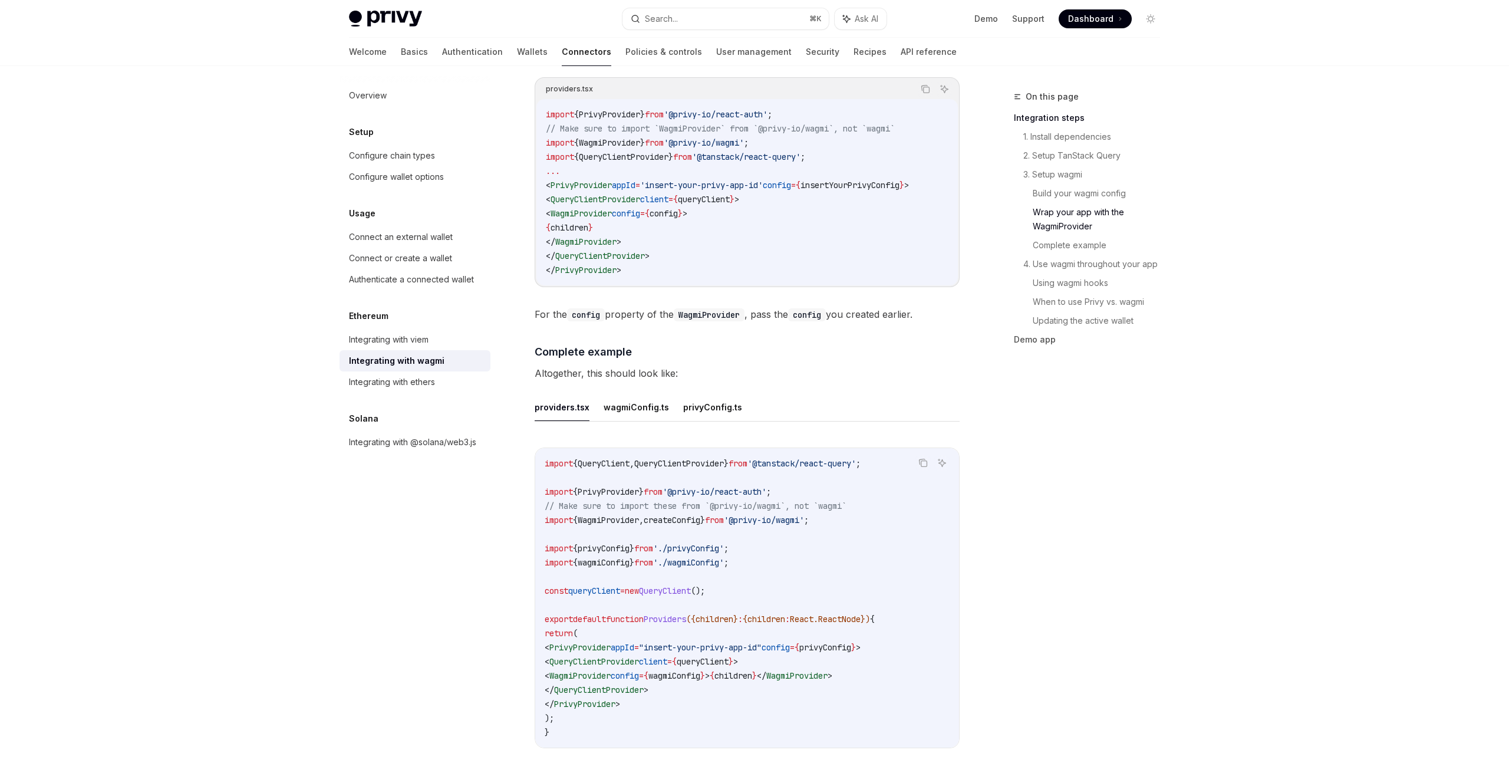
scroll to position [1843, 0]
click at [713, 460] on code "import { QueryClient , QueryClientProvider } from '@tanstack/react-query' ; imp…" at bounding box center [747, 601] width 405 height 283
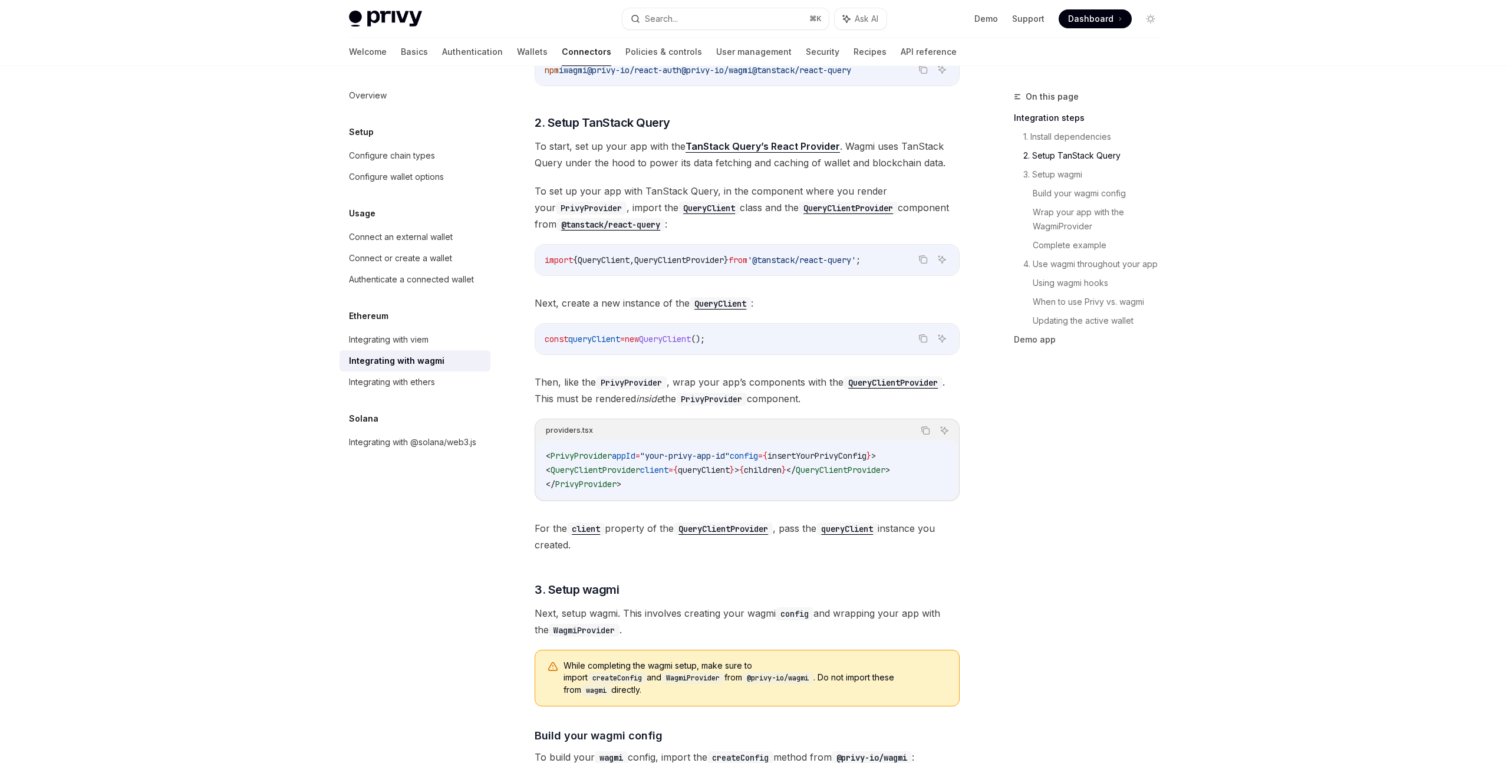
scroll to position [0, 0]
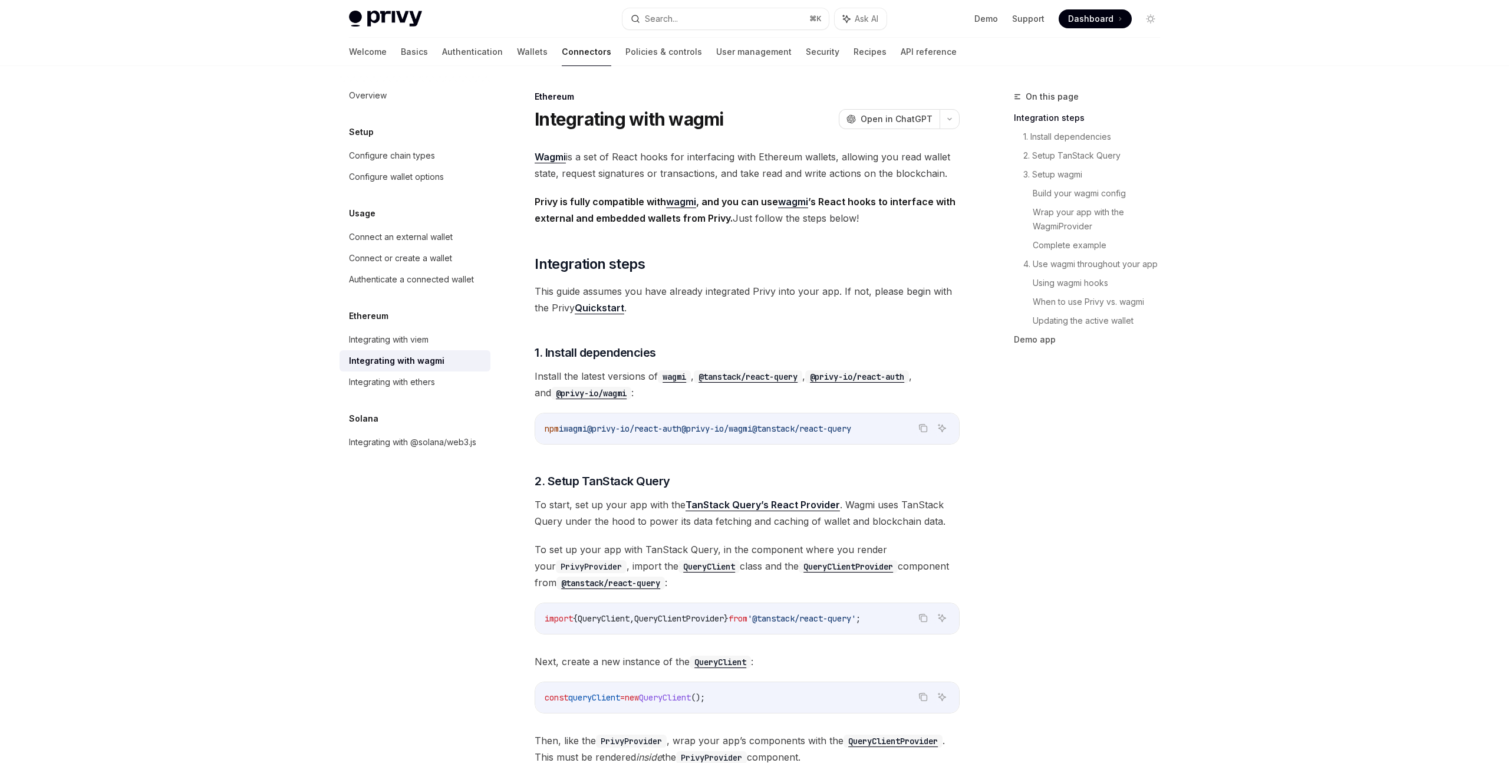
drag, startPoint x: 603, startPoint y: 430, endPoint x: 704, endPoint y: 430, distance: 100.8
click at [704, 430] on span "npm i wagmi @privy-io/react-auth @privy-io/wagmi @tanstack/react-query" at bounding box center [698, 428] width 307 height 11
copy span "@privy-io/react-auth"
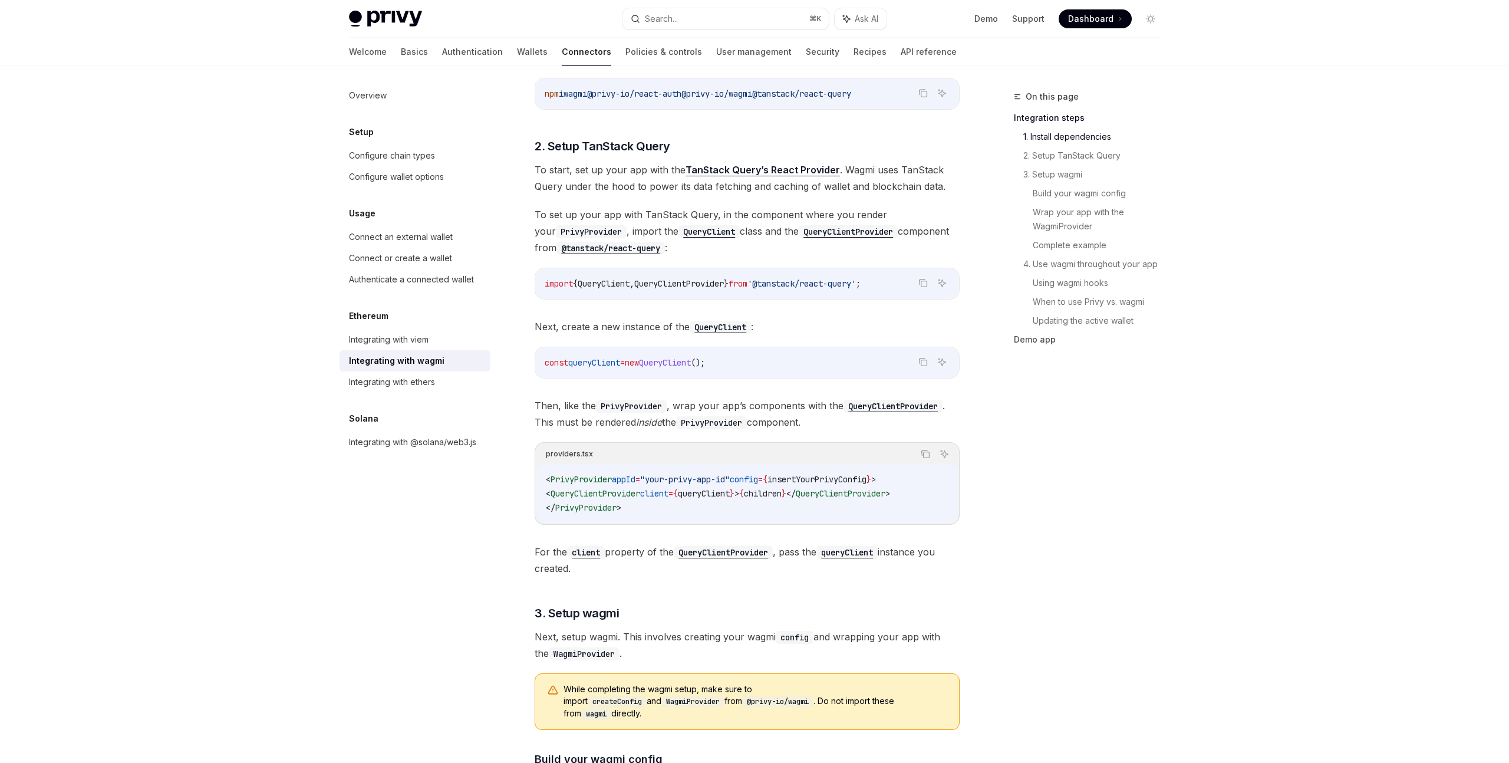
scroll to position [377, 0]
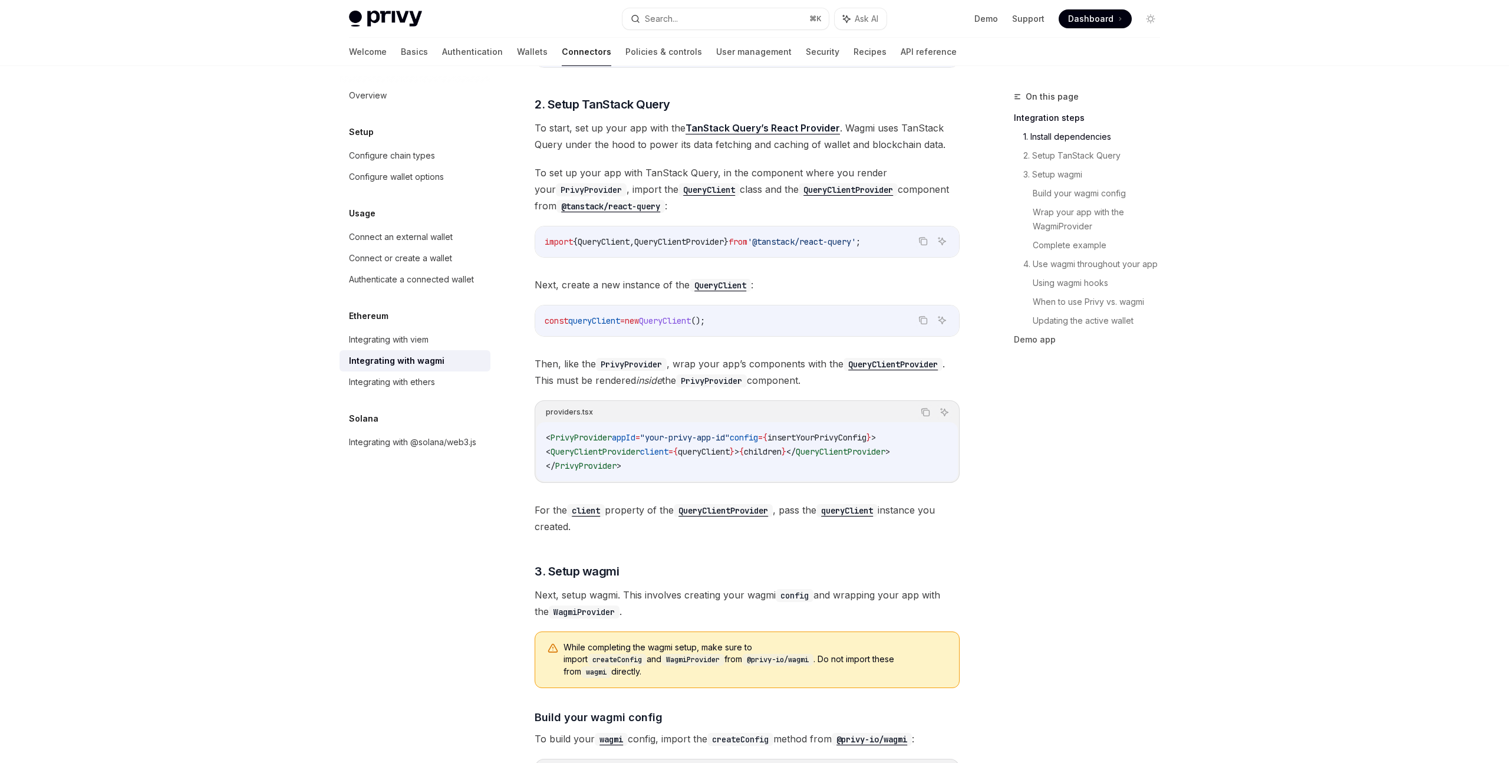
click at [593, 441] on span "PrivyProvider" at bounding box center [581, 437] width 61 height 11
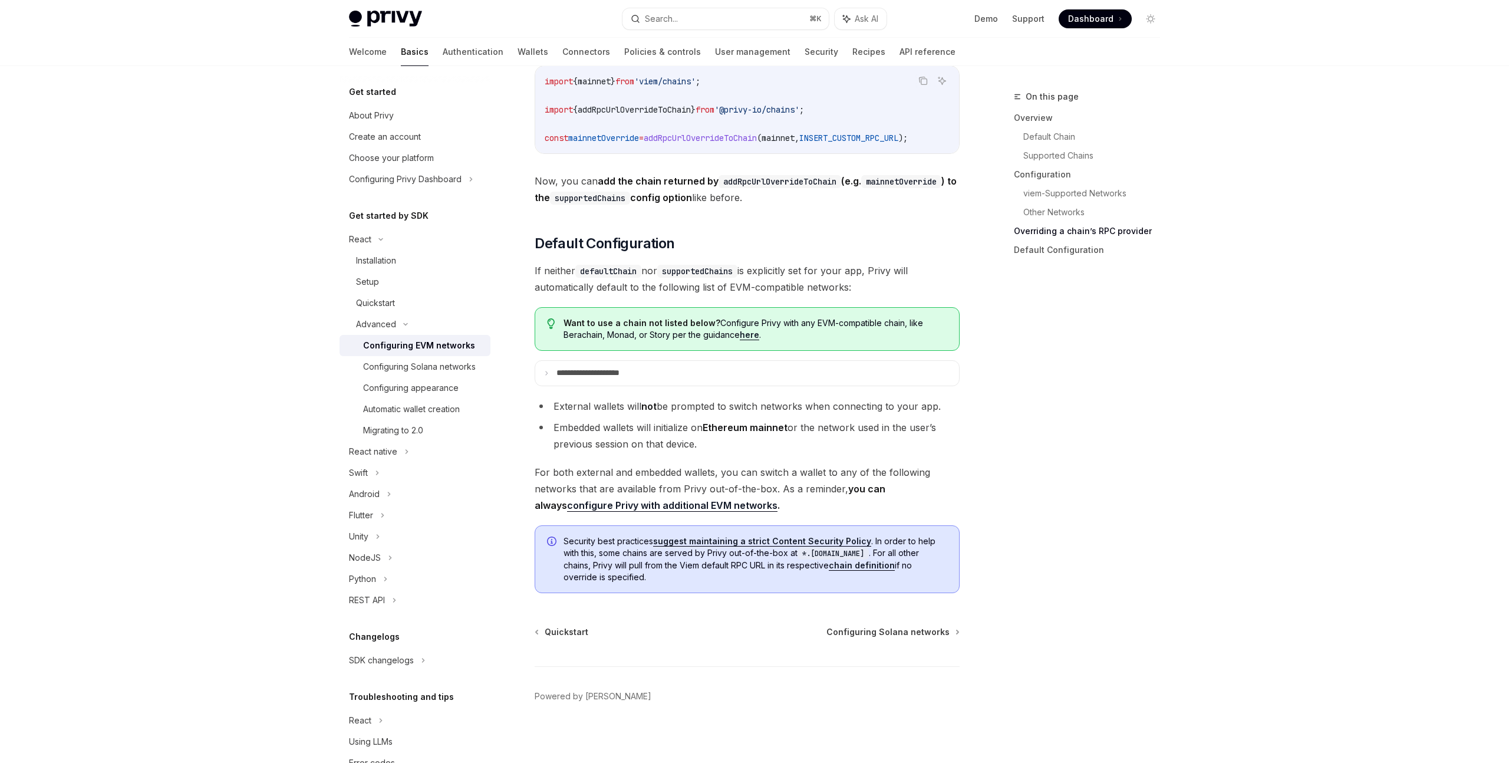
scroll to position [2795, 0]
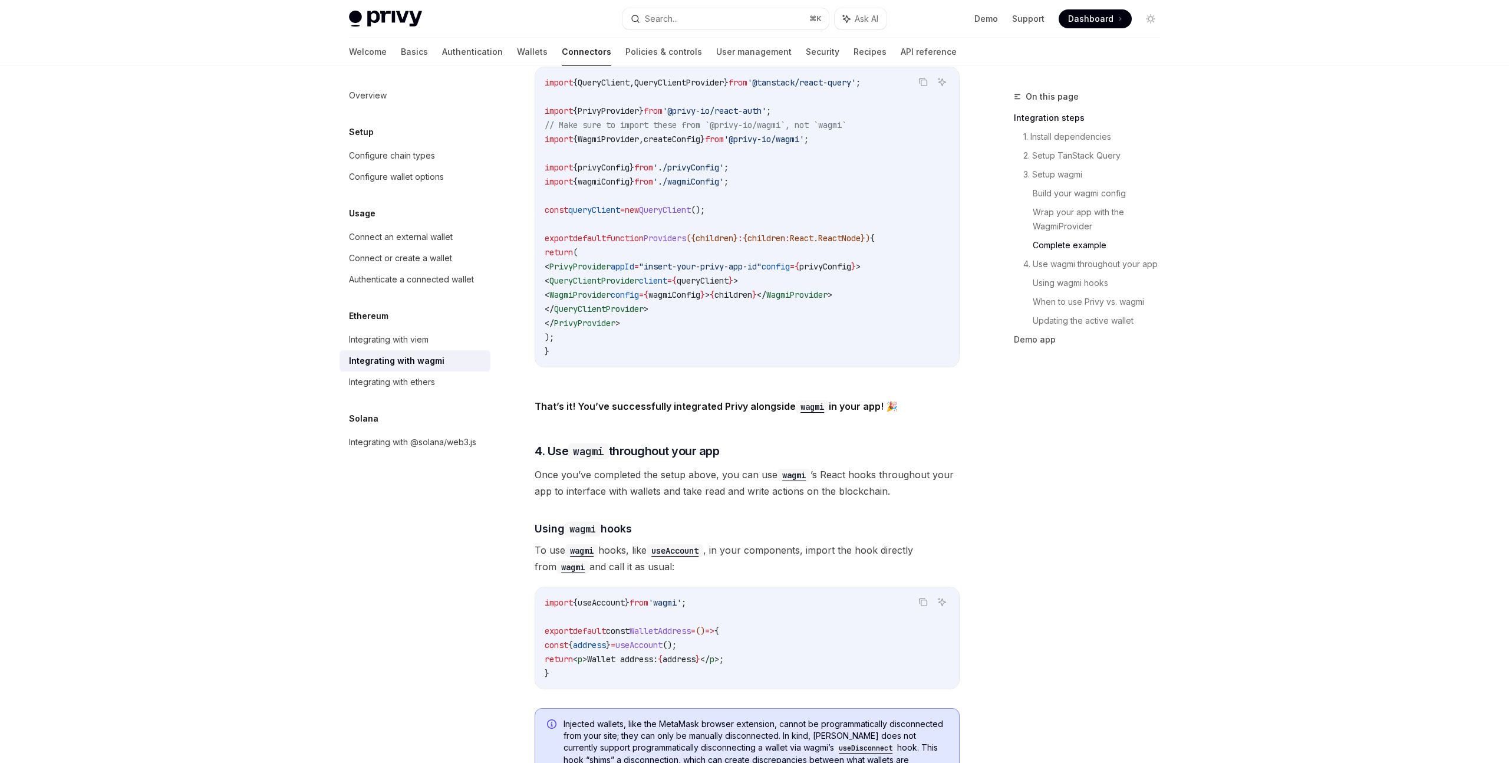
scroll to position [2438, 0]
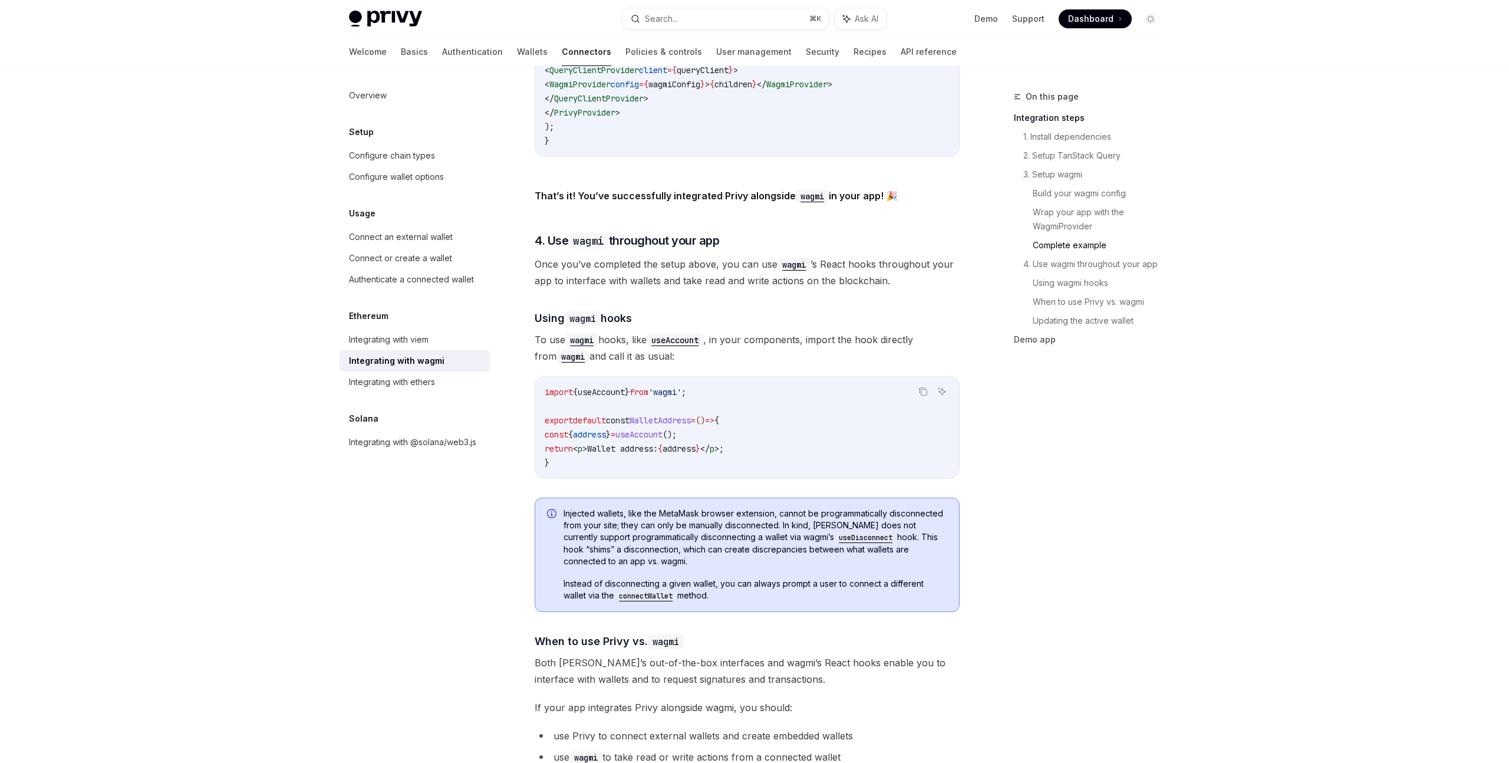
click at [845, 341] on span "To use wagmi hooks, like useAccount , in your components, import the hook direc…" at bounding box center [747, 347] width 425 height 33
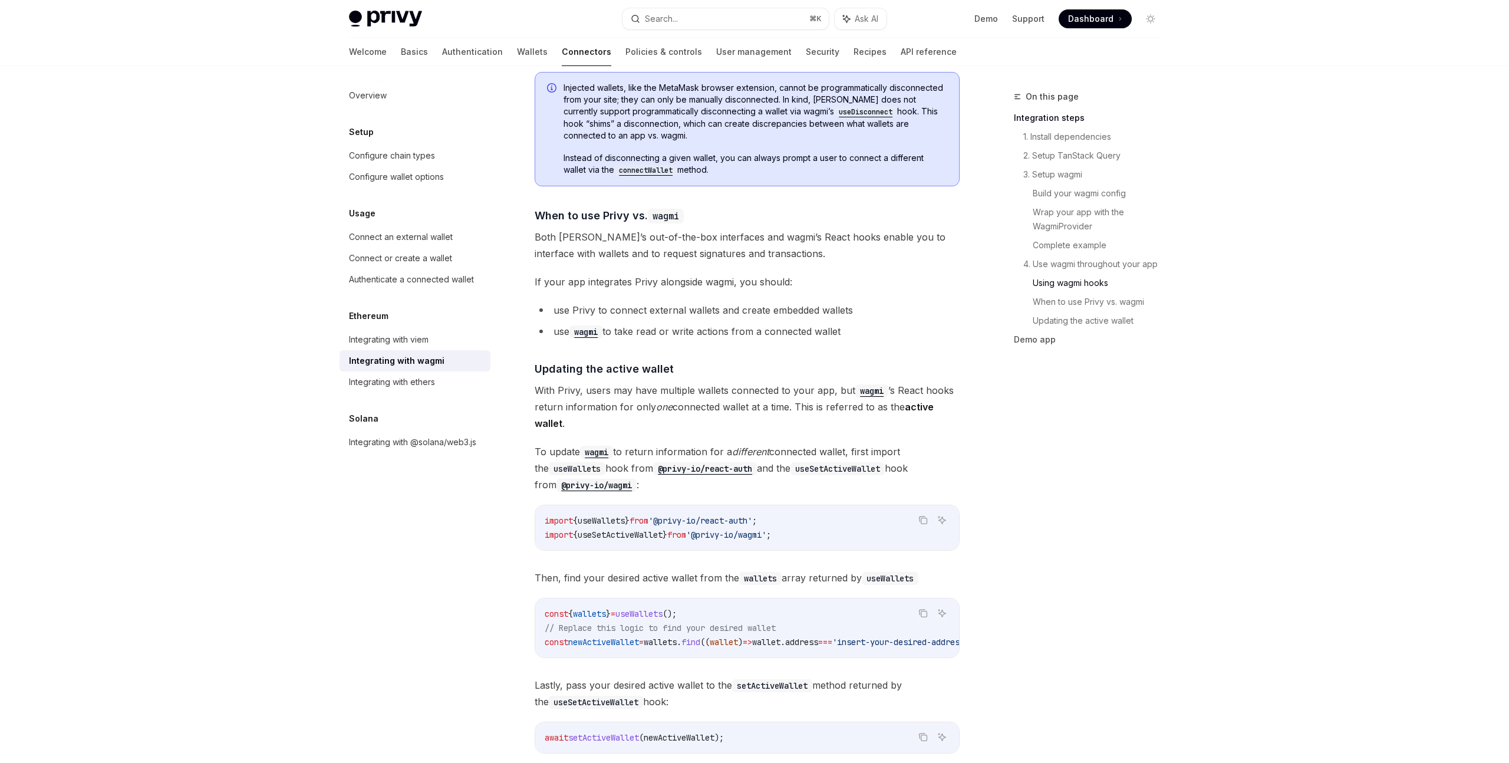
scroll to position [2864, 0]
click at [765, 394] on span "With Privy, users may have multiple wallets connected to your app, but wagmi ’s…" at bounding box center [747, 406] width 425 height 50
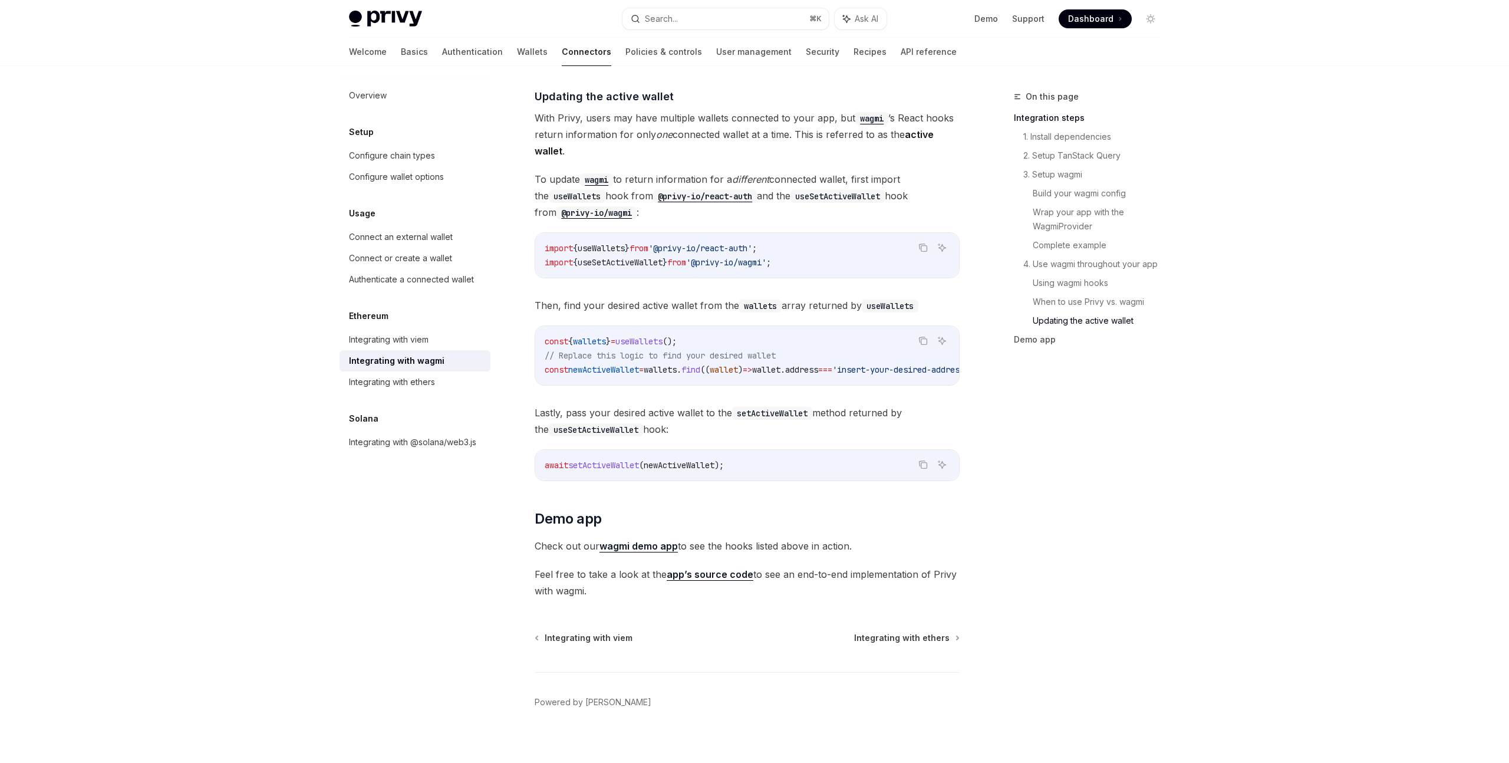
scroll to position [3140, 0]
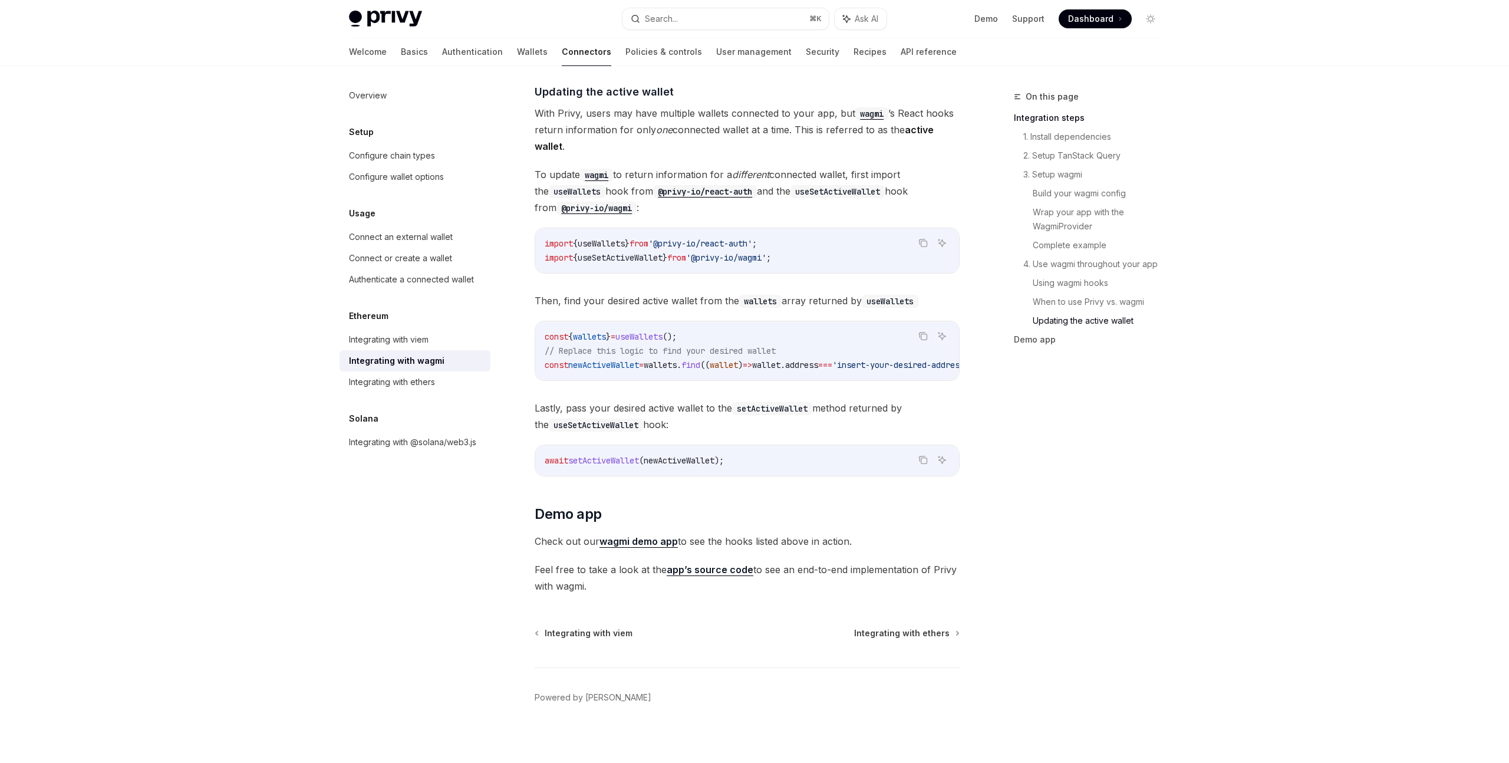
click at [663, 541] on link "wagmi demo app" at bounding box center [639, 541] width 78 height 12
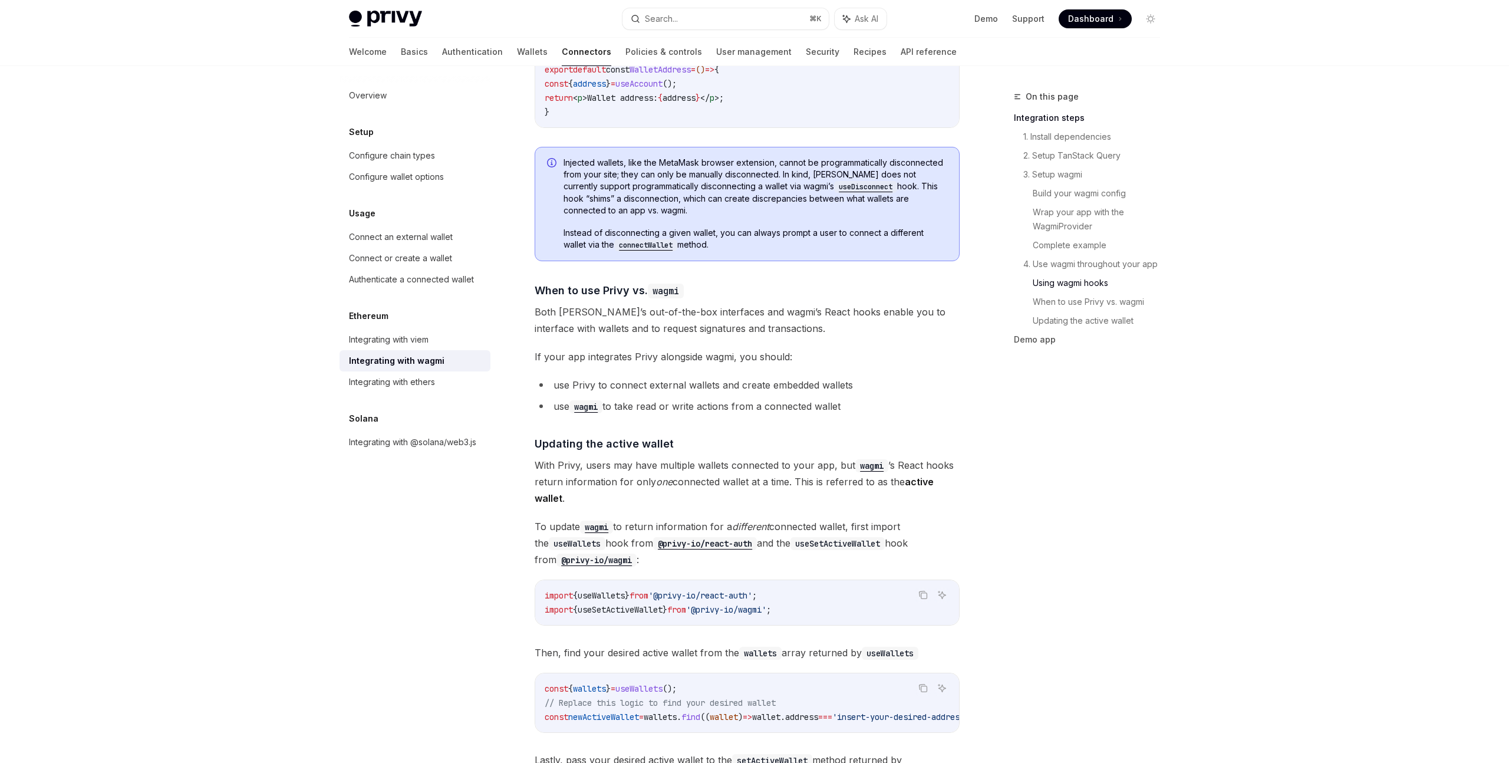
scroll to position [2755, 0]
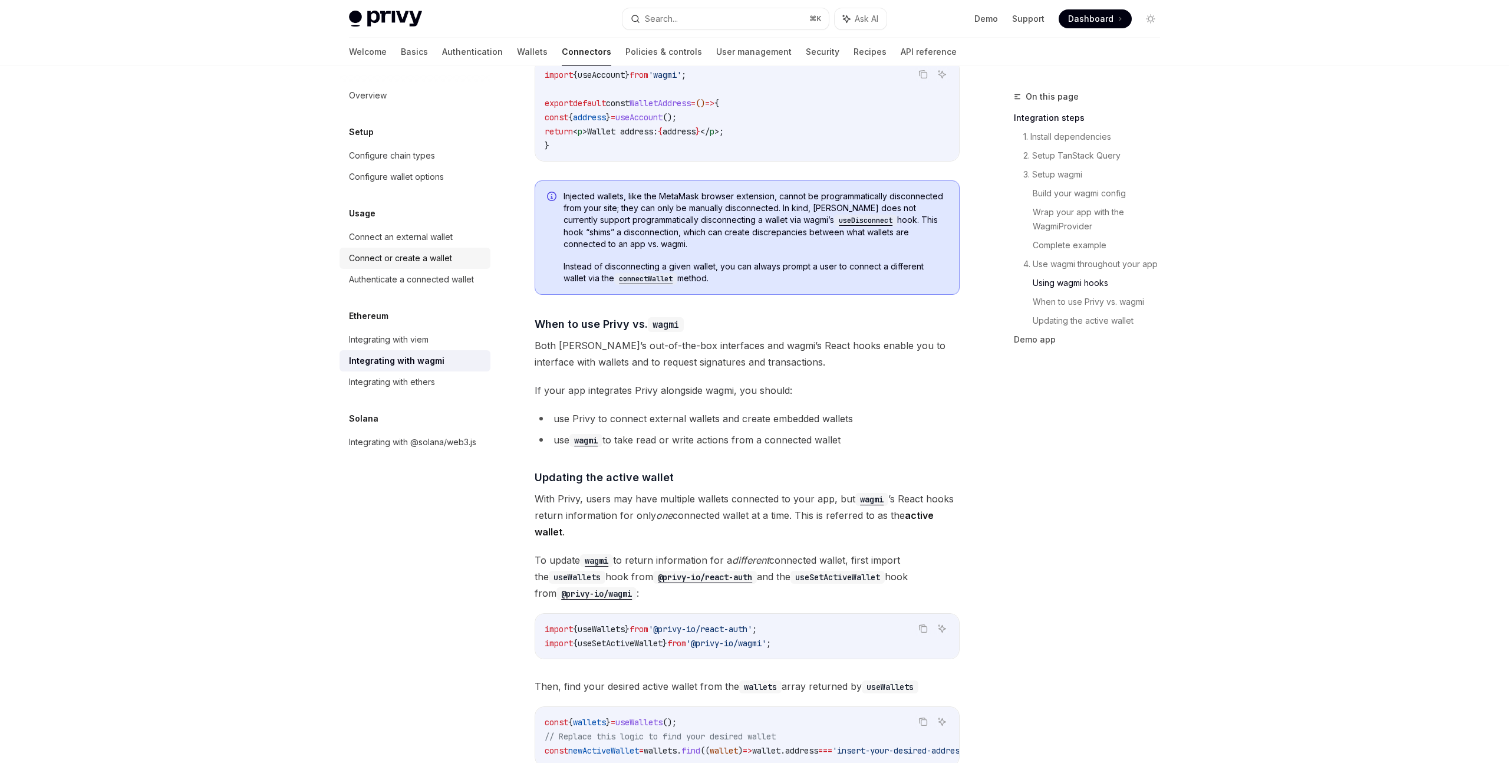
click at [409, 262] on div "Connect or create a wallet" at bounding box center [400, 258] width 103 height 14
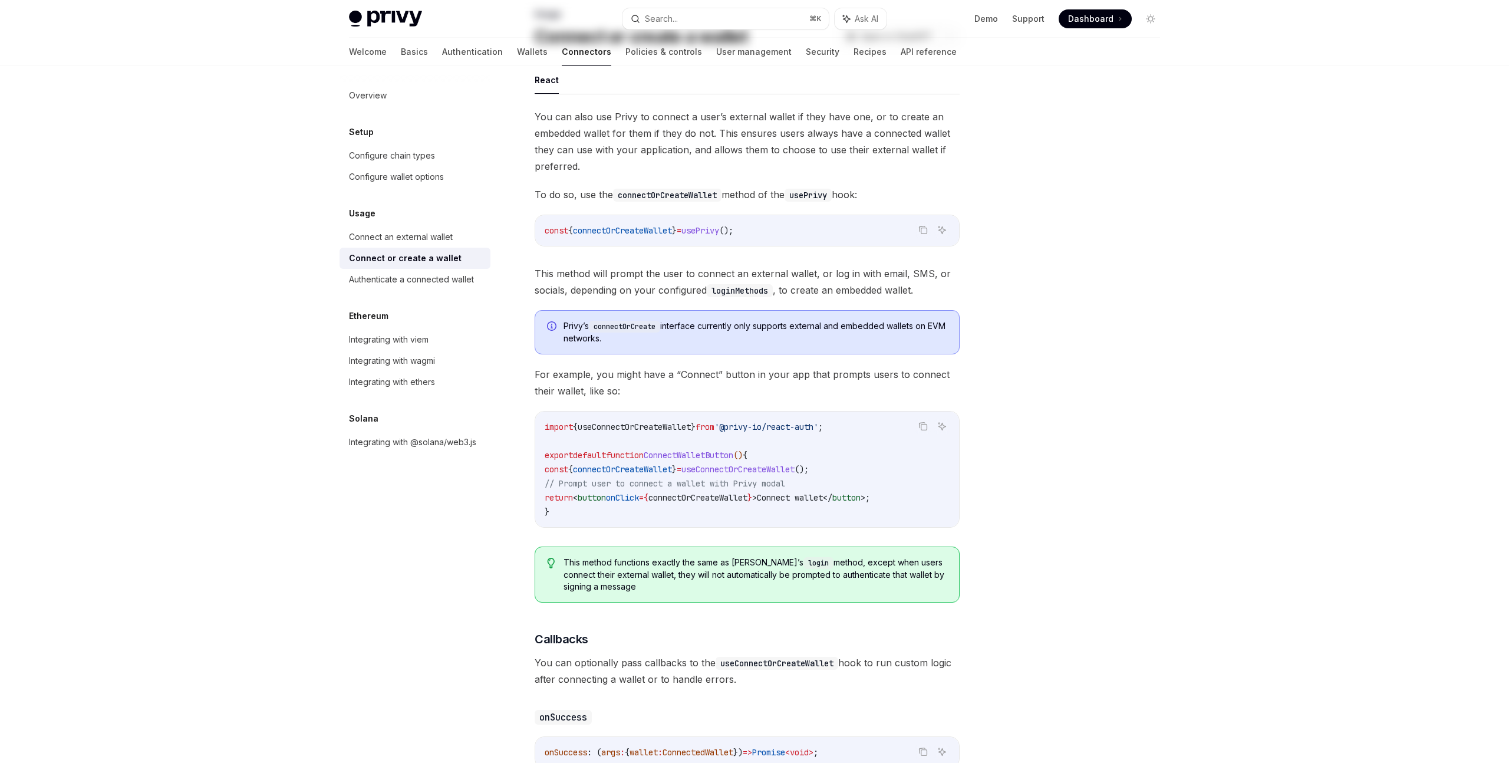
scroll to position [147, 0]
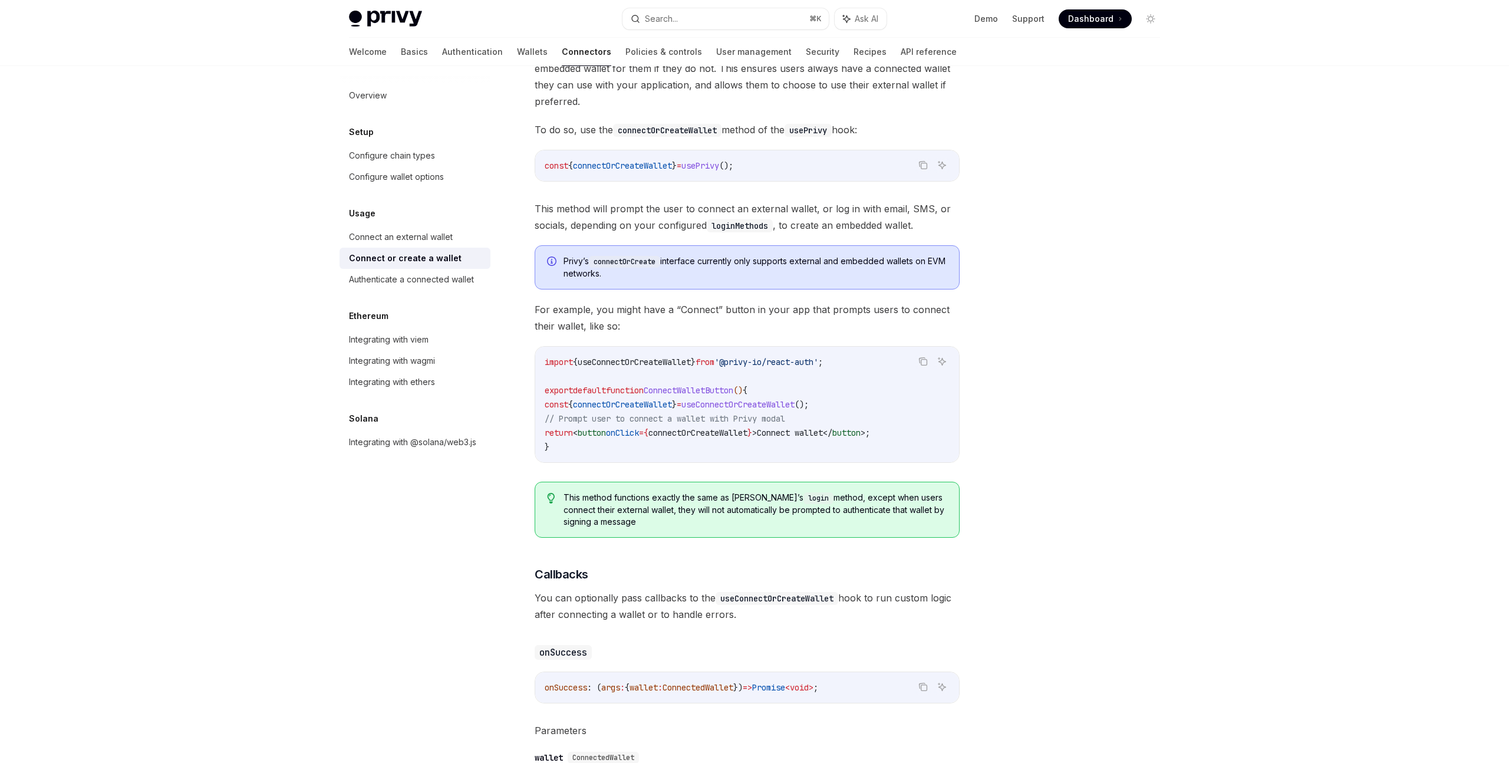
click at [761, 343] on div "You can also use Privy to connect a user’s external wallet if they have one, or…" at bounding box center [747, 514] width 425 height 941
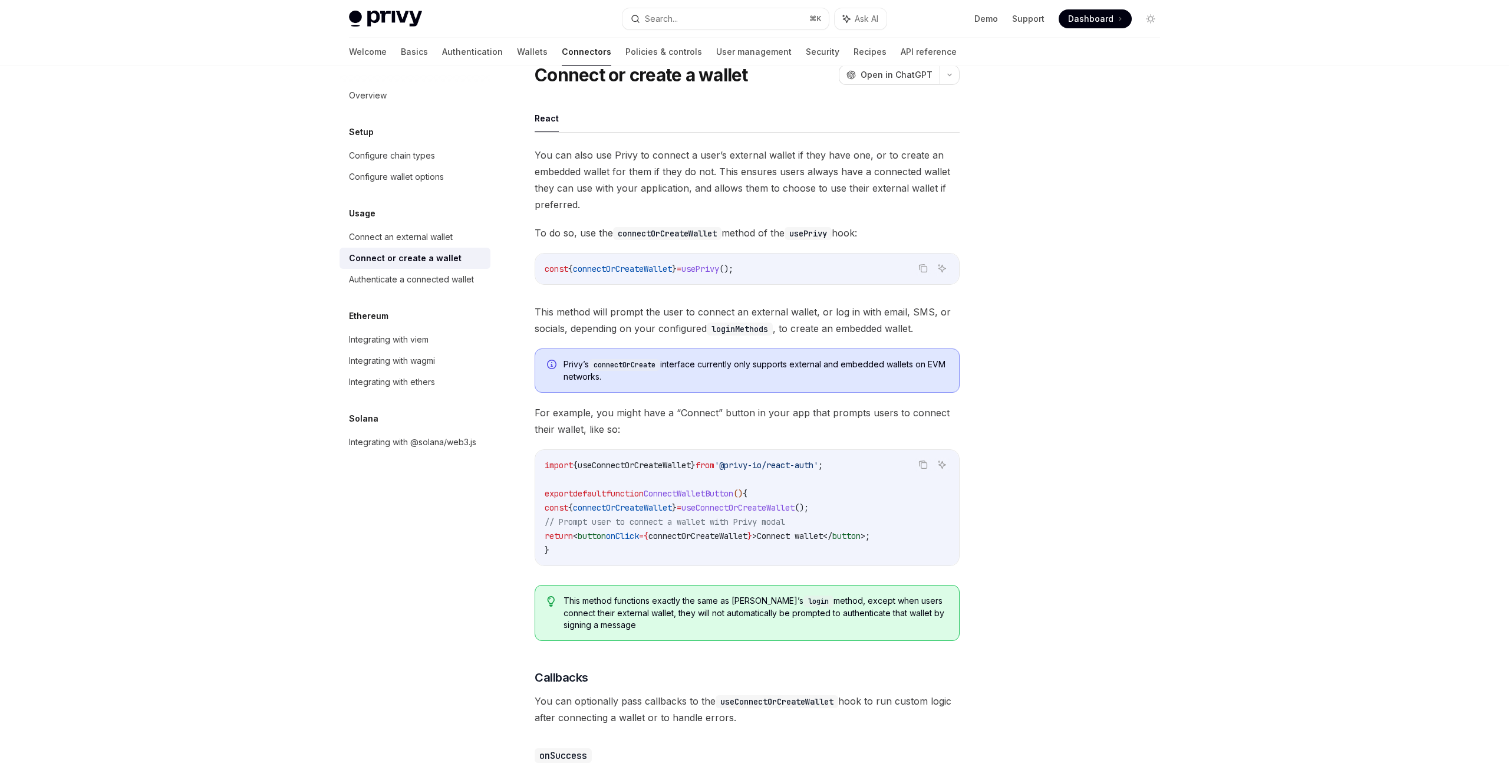
scroll to position [0, 0]
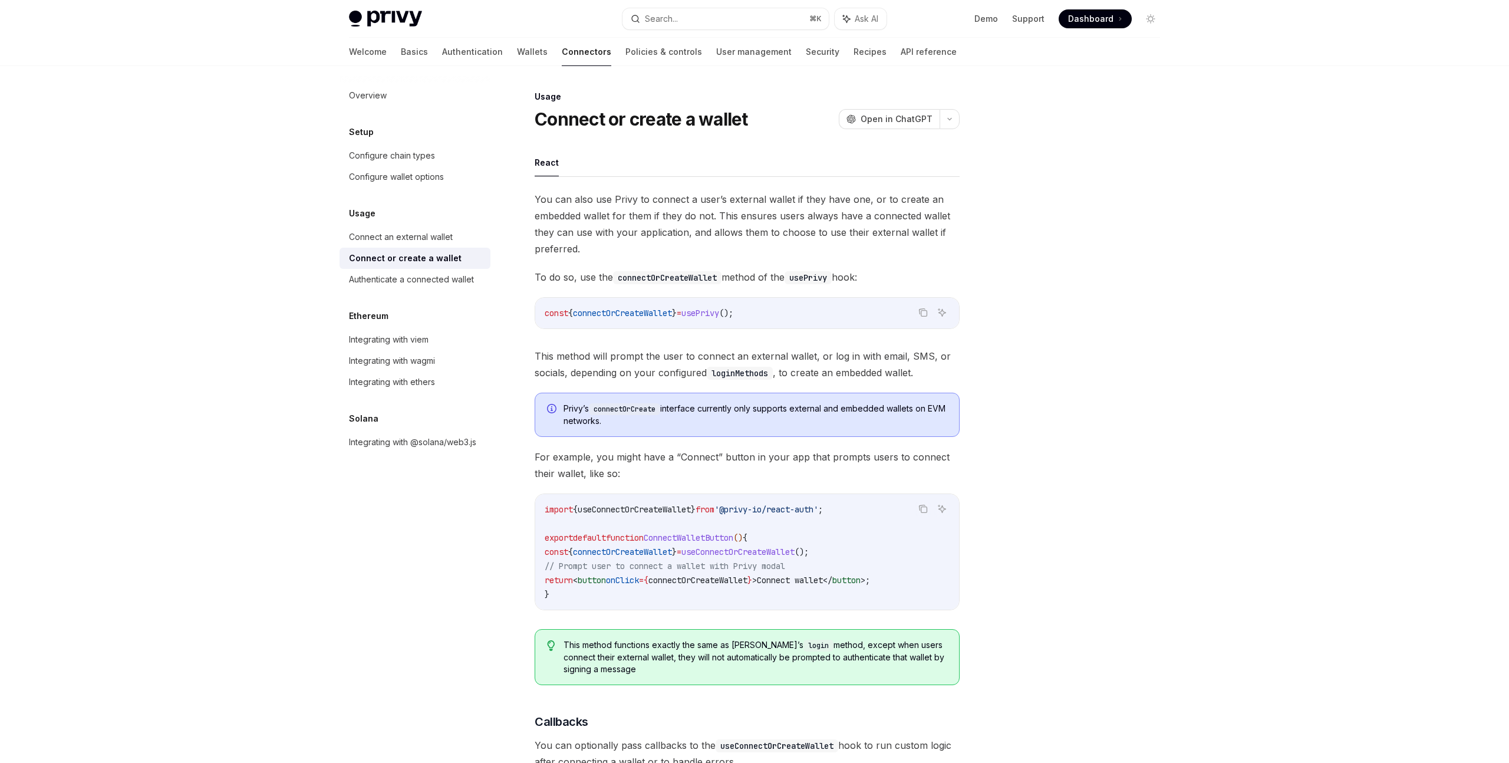
click at [619, 311] on span "connectOrCreateWallet" at bounding box center [622, 313] width 99 height 11
click at [395, 185] on link "Configure wallet options" at bounding box center [415, 176] width 151 height 21
type textarea "*"
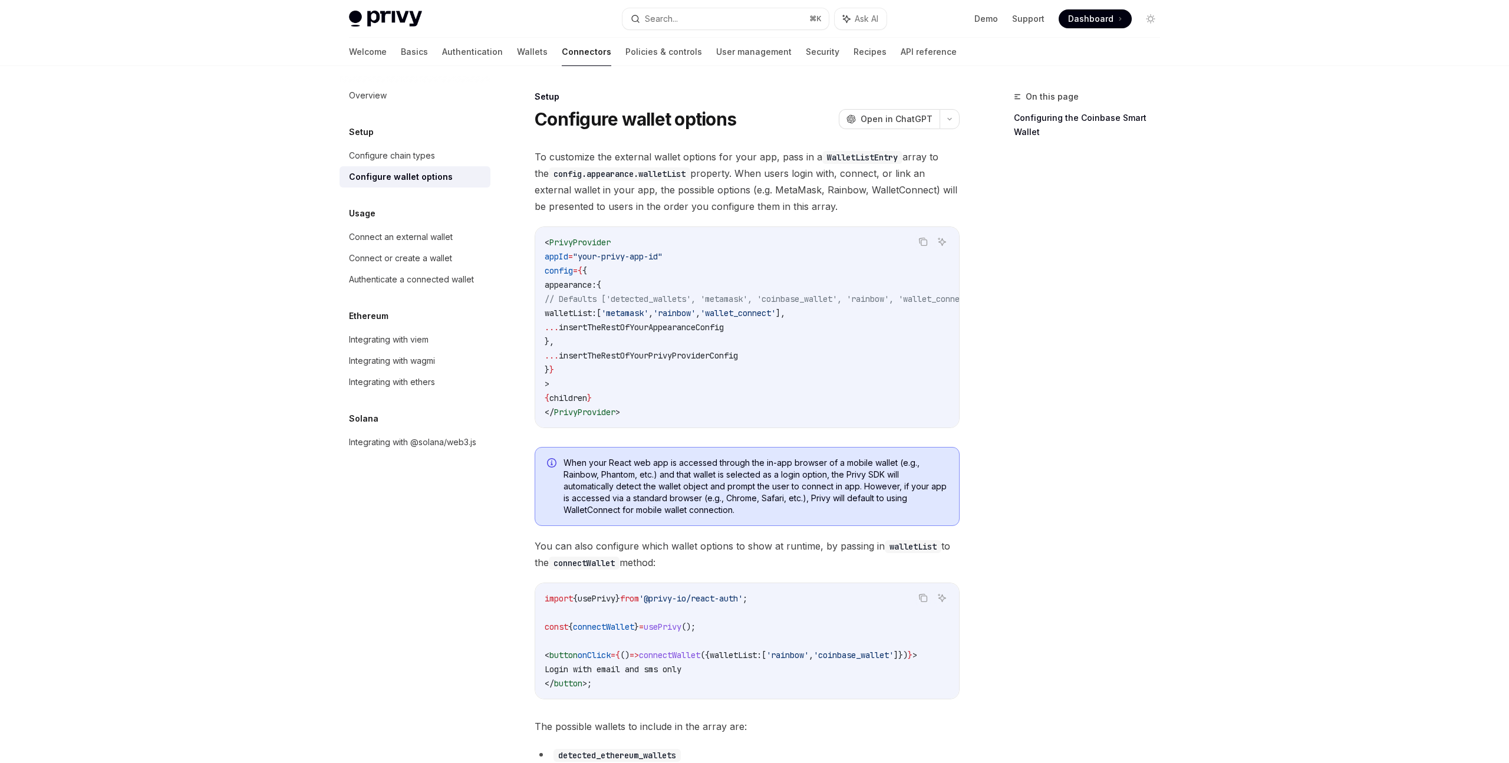
scroll to position [1, 0]
click at [597, 314] on span "walletList:" at bounding box center [571, 312] width 52 height 11
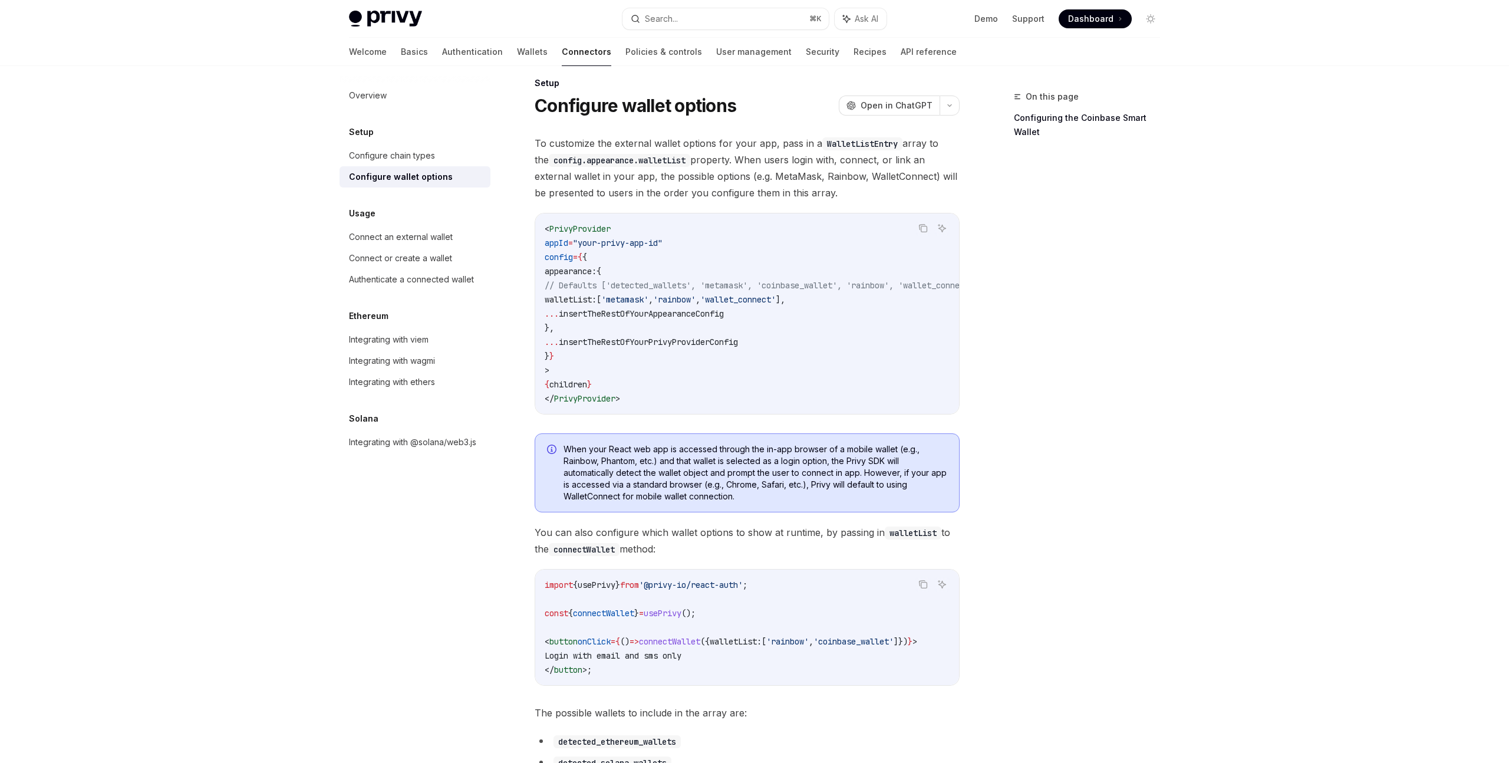
scroll to position [17, 0]
click at [559, 311] on span "..." at bounding box center [552, 310] width 14 height 11
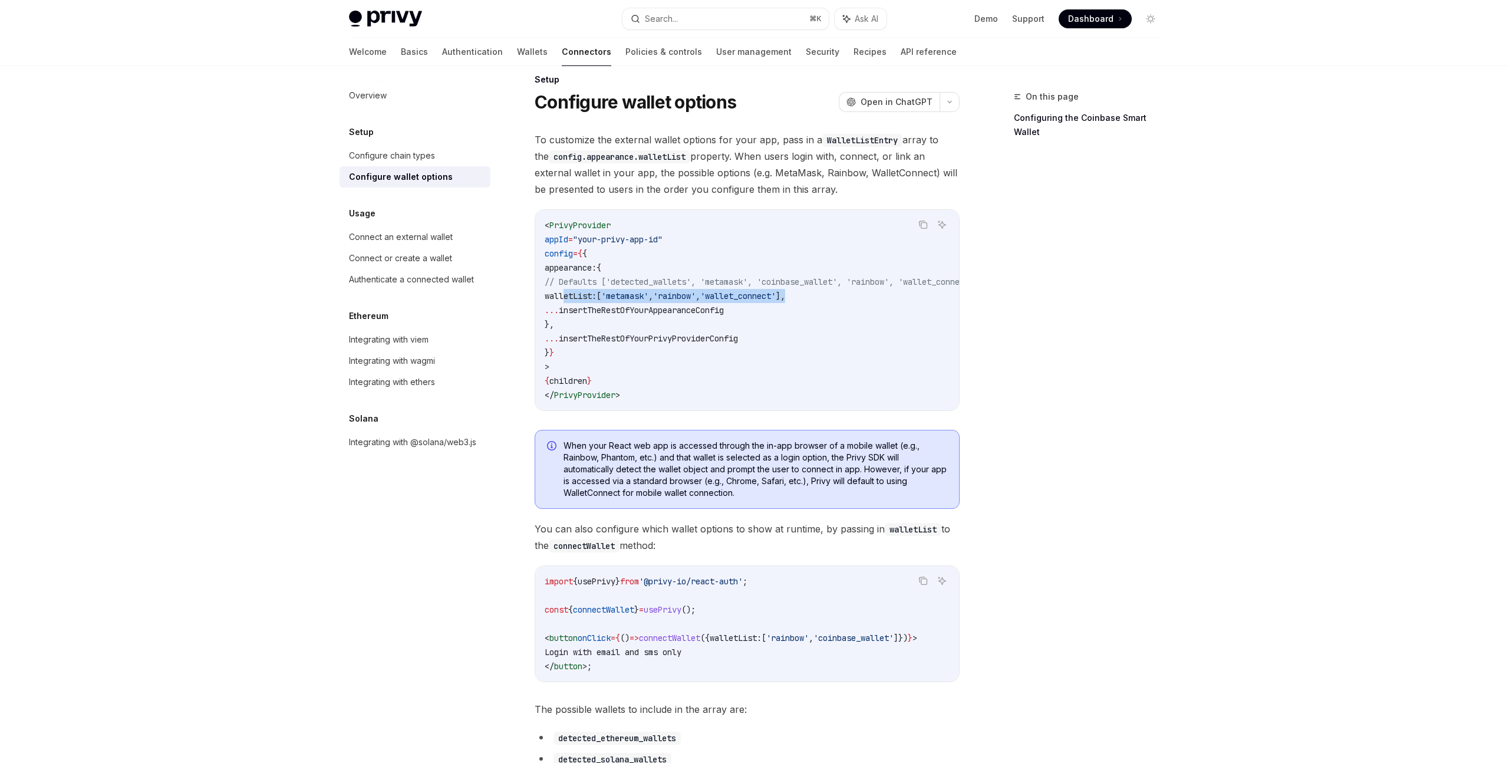
drag, startPoint x: 565, startPoint y: 292, endPoint x: 893, endPoint y: 293, distance: 327.2
click at [893, 293] on code "< PrivyProvider appId = "your-privy-app-id" config = { { appearance: { // Defau…" at bounding box center [776, 310] width 462 height 184
copy span "walletList: [ 'metamask' , 'rainbow' , 'wallet_connect' ],"
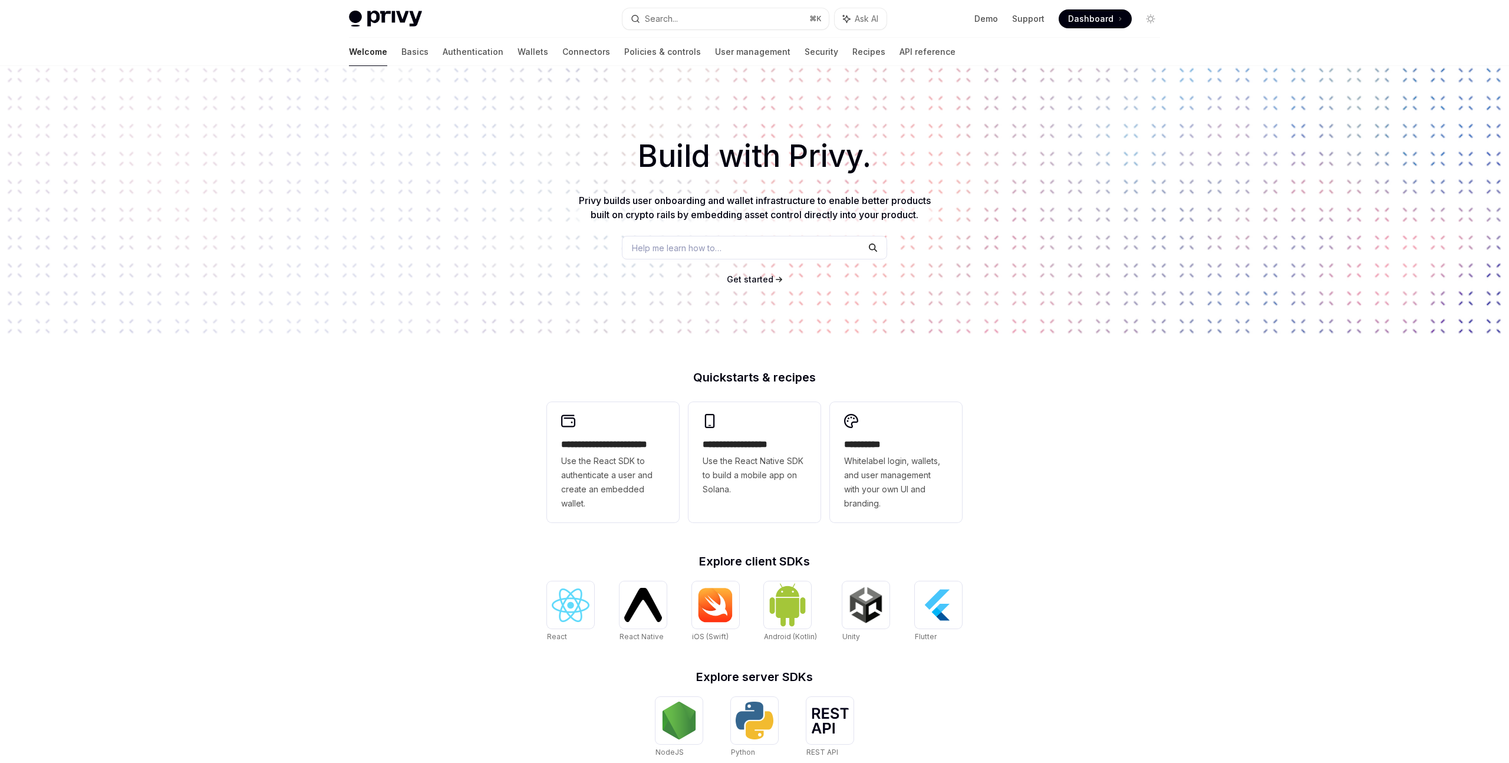
click at [361, 413] on div "**********" at bounding box center [754, 501] width 1509 height 871
click at [626, 489] on span "Use the React SDK to authenticate a user and create an embedded wallet." at bounding box center [613, 482] width 104 height 57
type textarea "*"
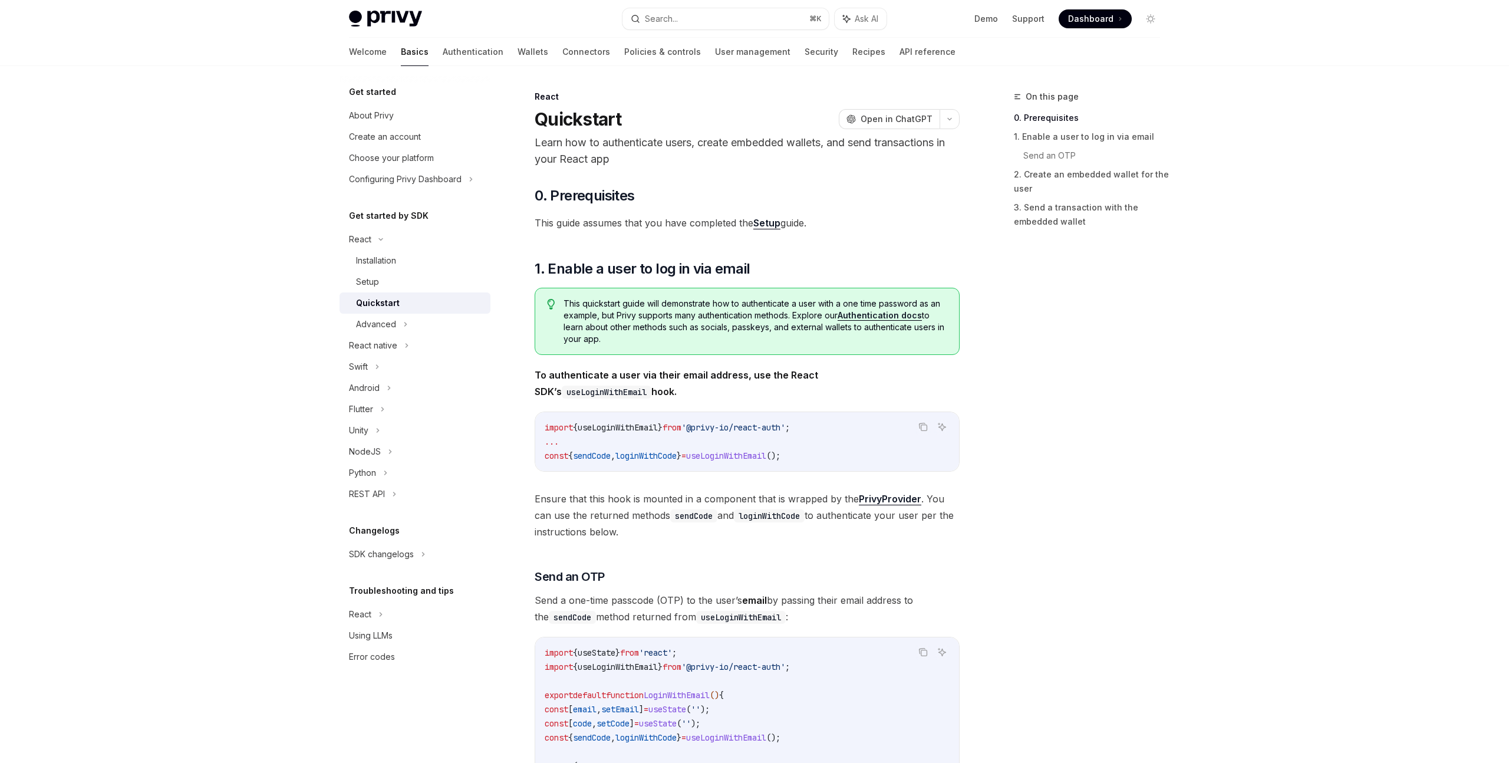
click at [611, 430] on span "useLoginWithEmail" at bounding box center [618, 427] width 80 height 11
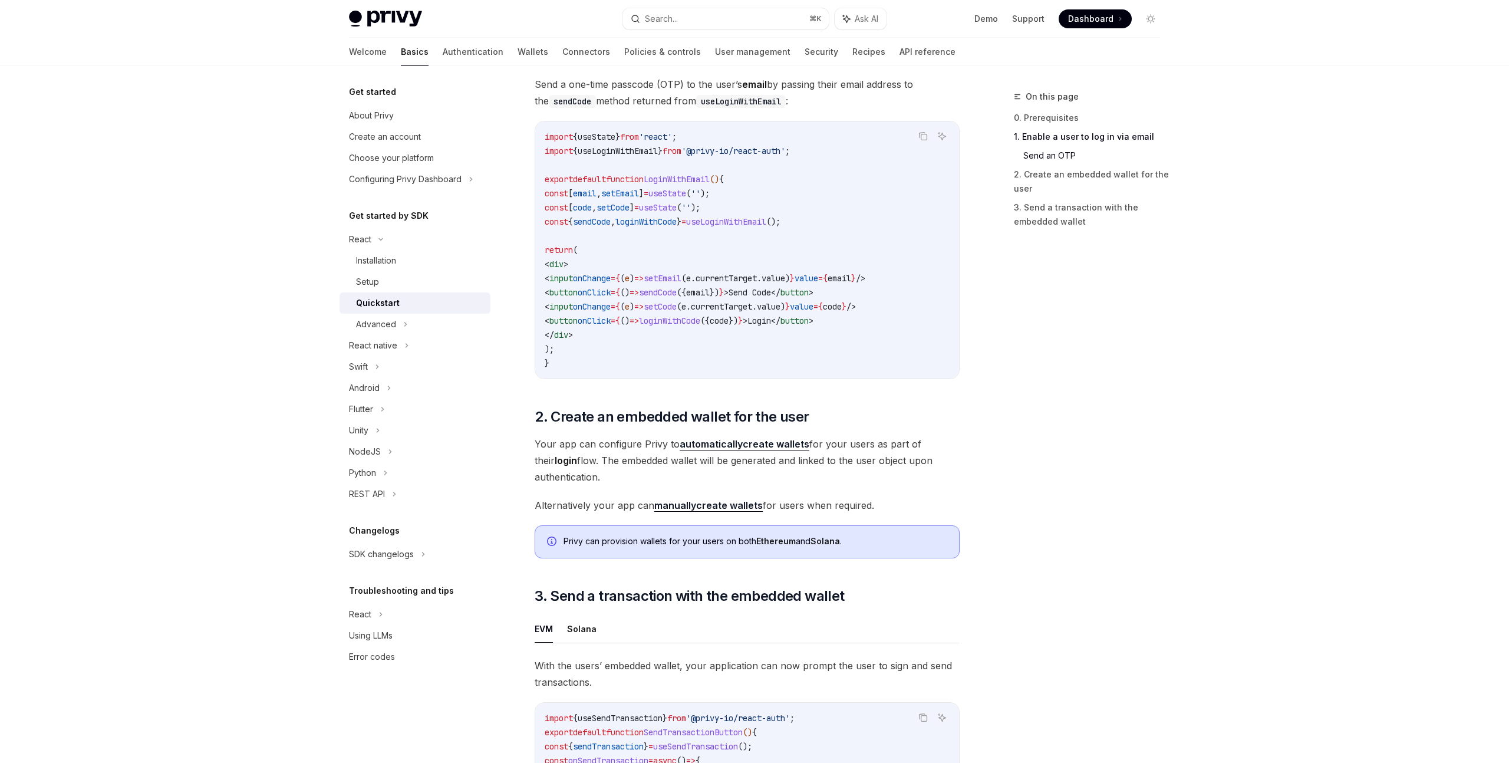
scroll to position [530, 0]
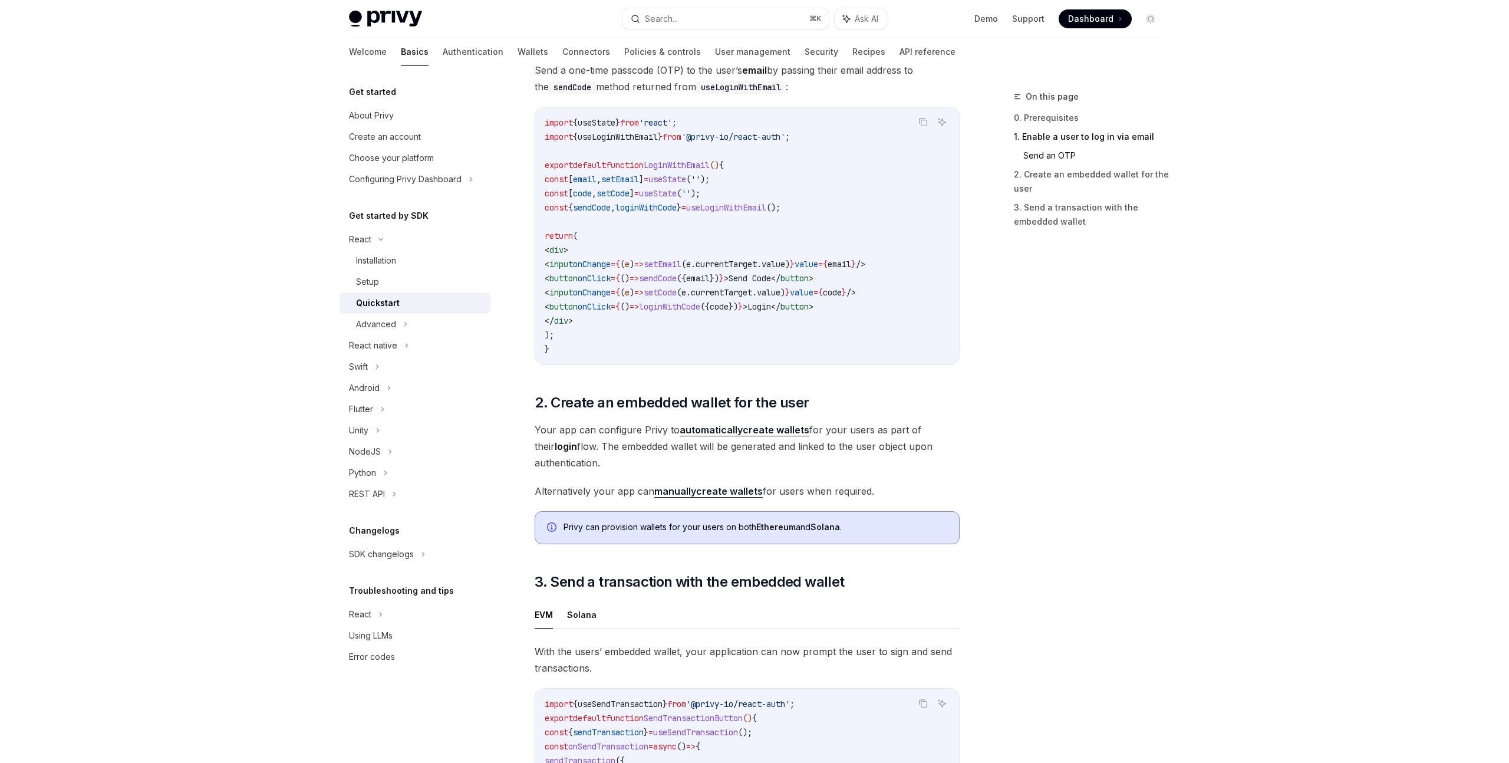
drag, startPoint x: 585, startPoint y: 451, endPoint x: 612, endPoint y: 471, distance: 33.4
click at [612, 471] on span "Your app can configure Privy to automatically create wallets for your users as …" at bounding box center [747, 447] width 425 height 50
click at [613, 471] on span "Your app can configure Privy to automatically create wallets for your users as …" at bounding box center [747, 447] width 425 height 50
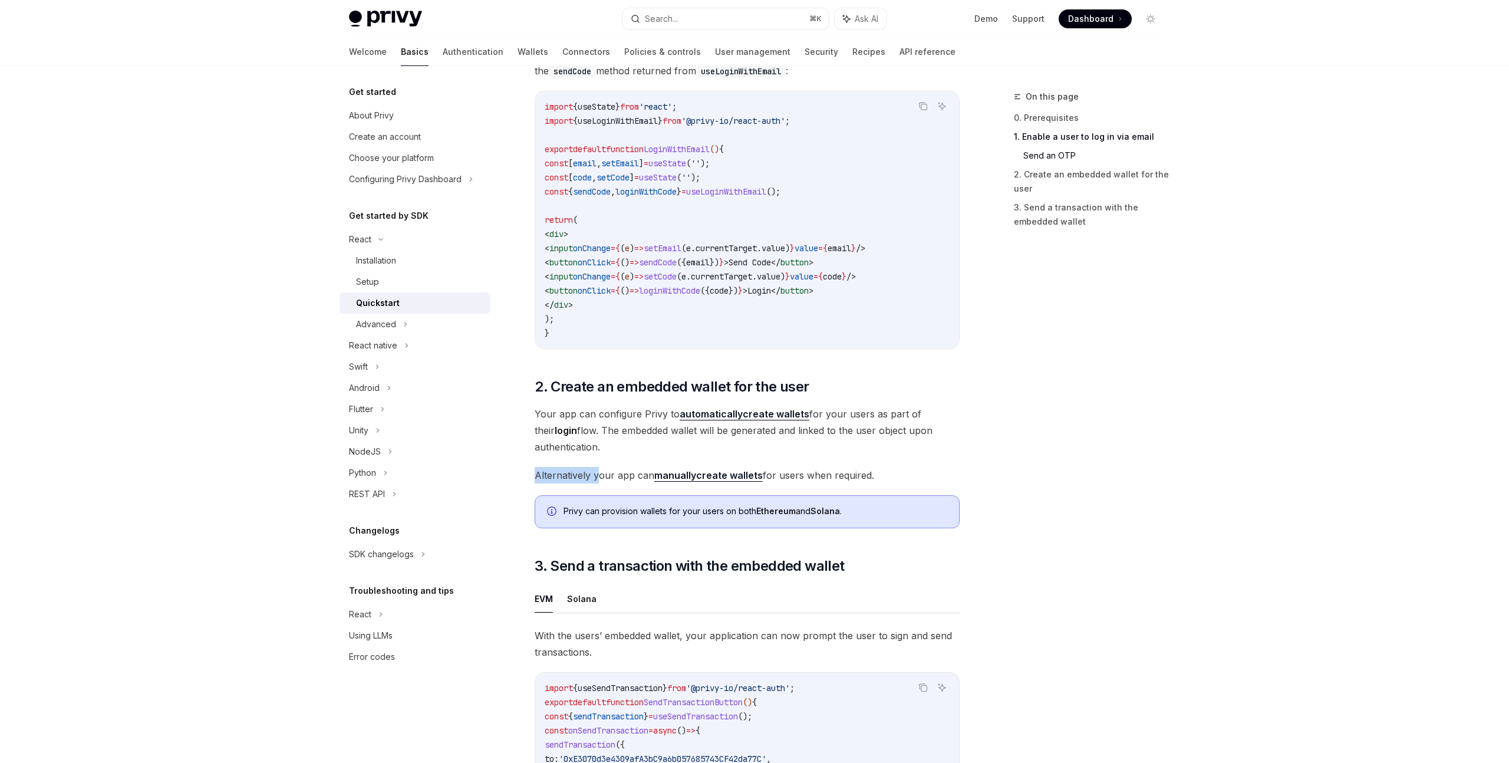
drag, startPoint x: 532, startPoint y: 482, endPoint x: 597, endPoint y: 483, distance: 64.9
click at [596, 482] on div "React Quickstart OpenAI Open in ChatGPT Learn how to authenticate users, create…" at bounding box center [636, 354] width 651 height 1620
click at [597, 483] on span "Alternatively your app can manually create wallets for users when required." at bounding box center [747, 475] width 425 height 17
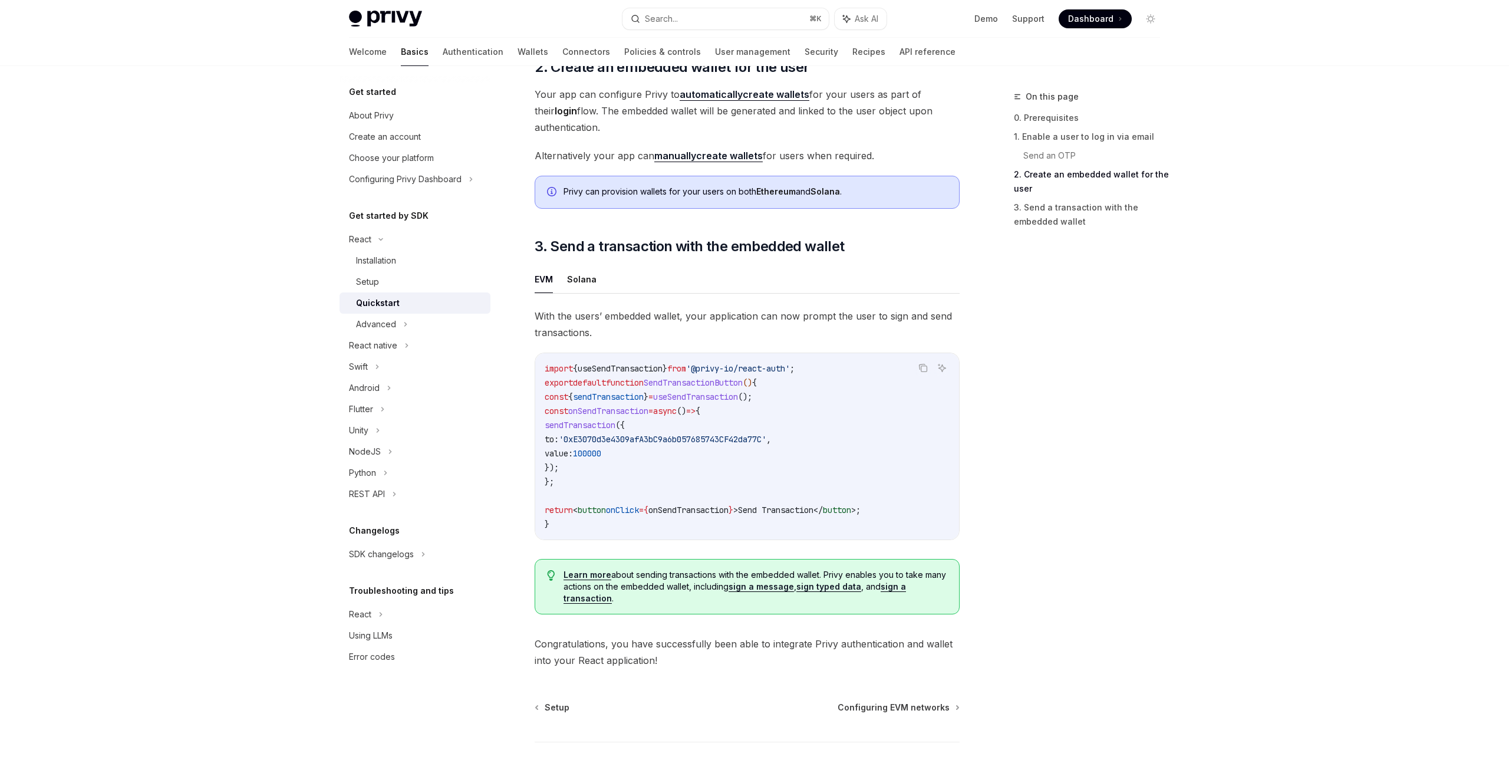
scroll to position [866, 0]
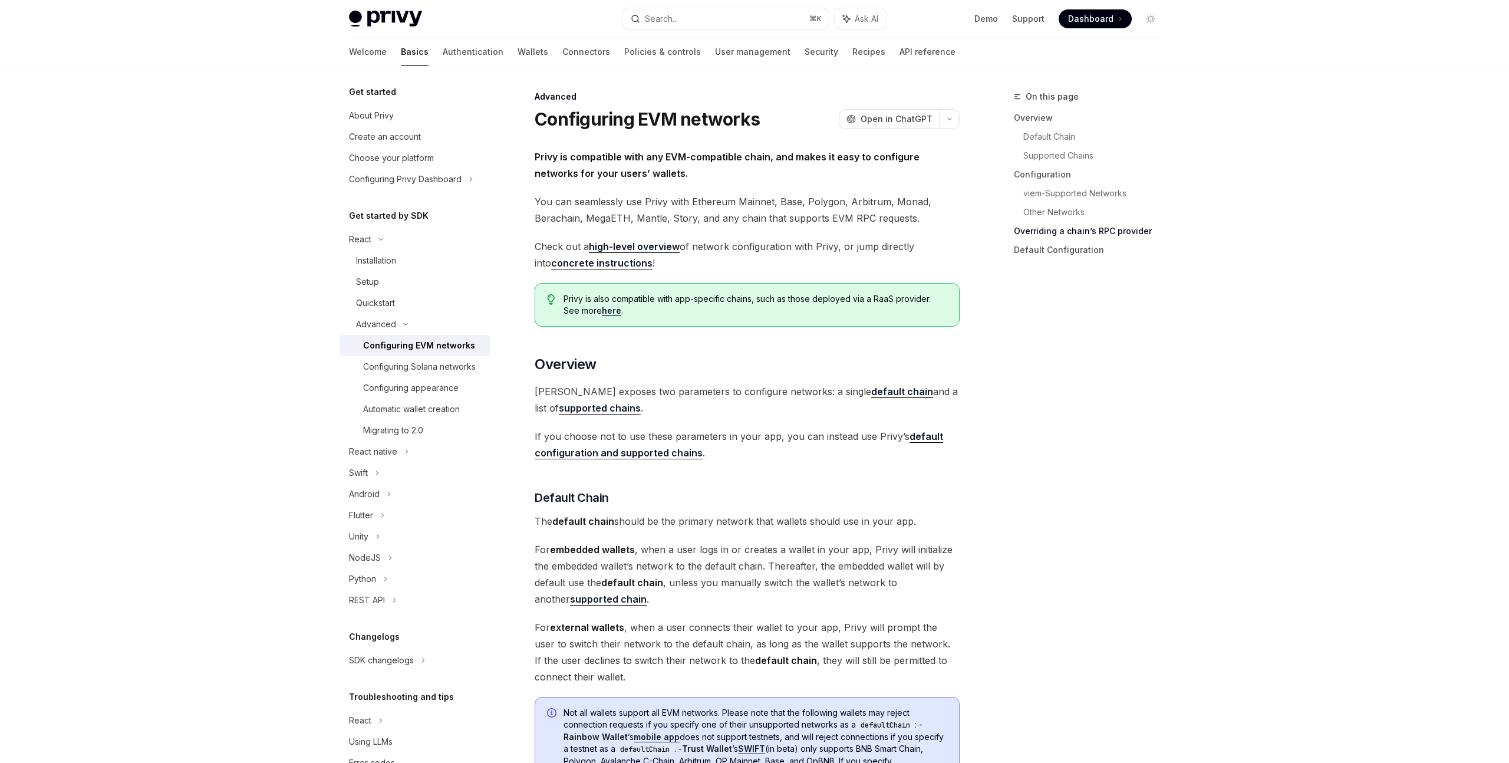
scroll to position [2795, 0]
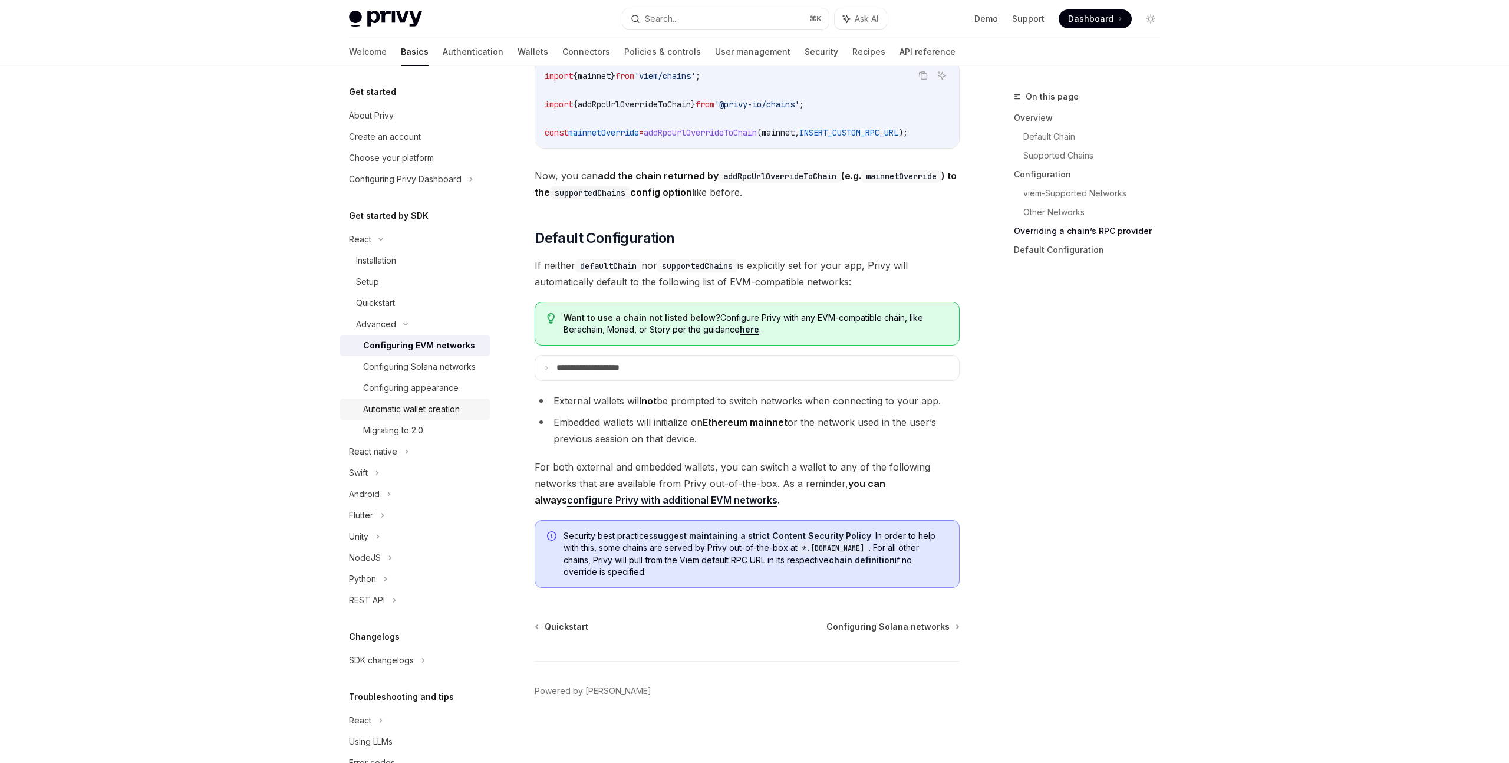
click at [422, 404] on div "Automatic wallet creation" at bounding box center [411, 409] width 97 height 14
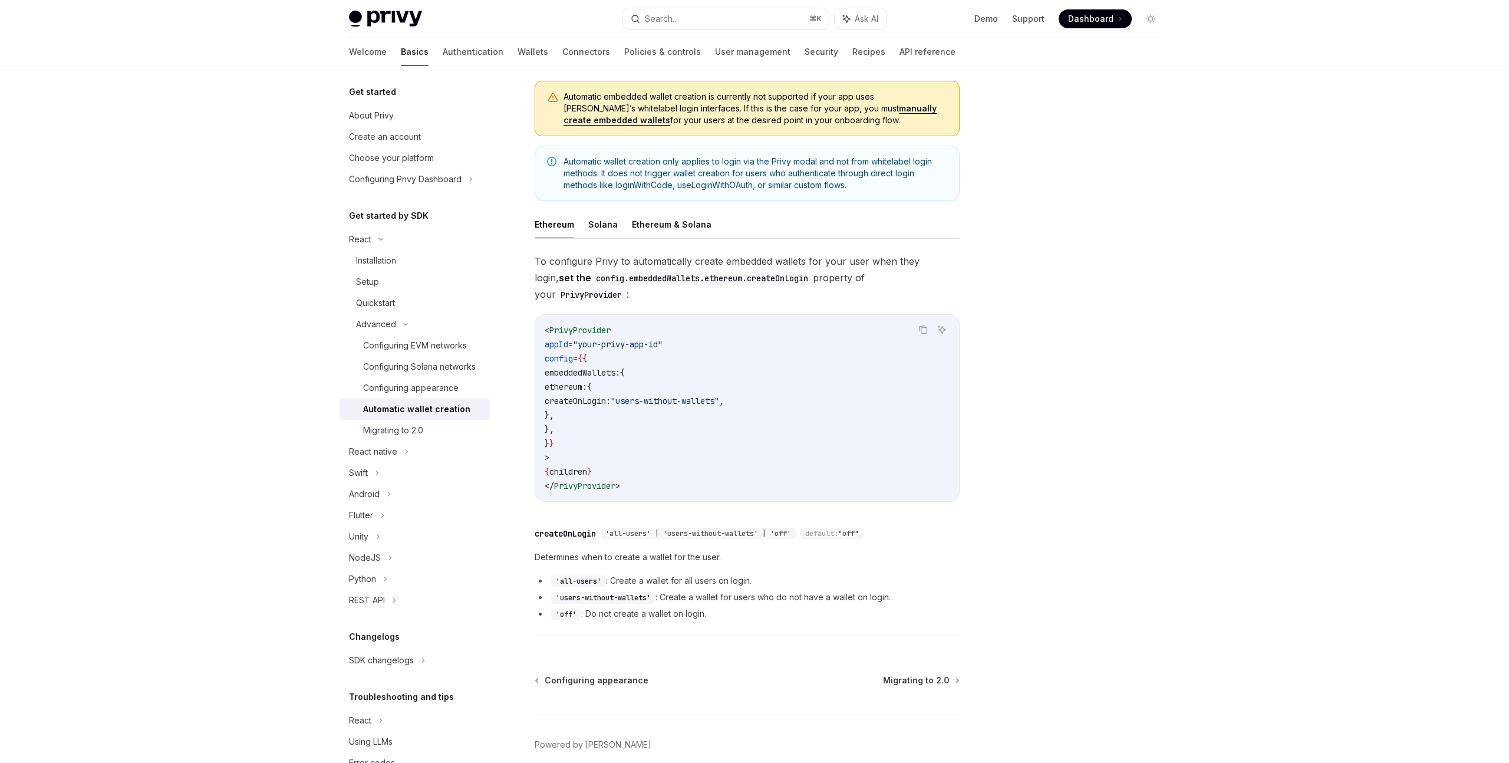
scroll to position [123, 0]
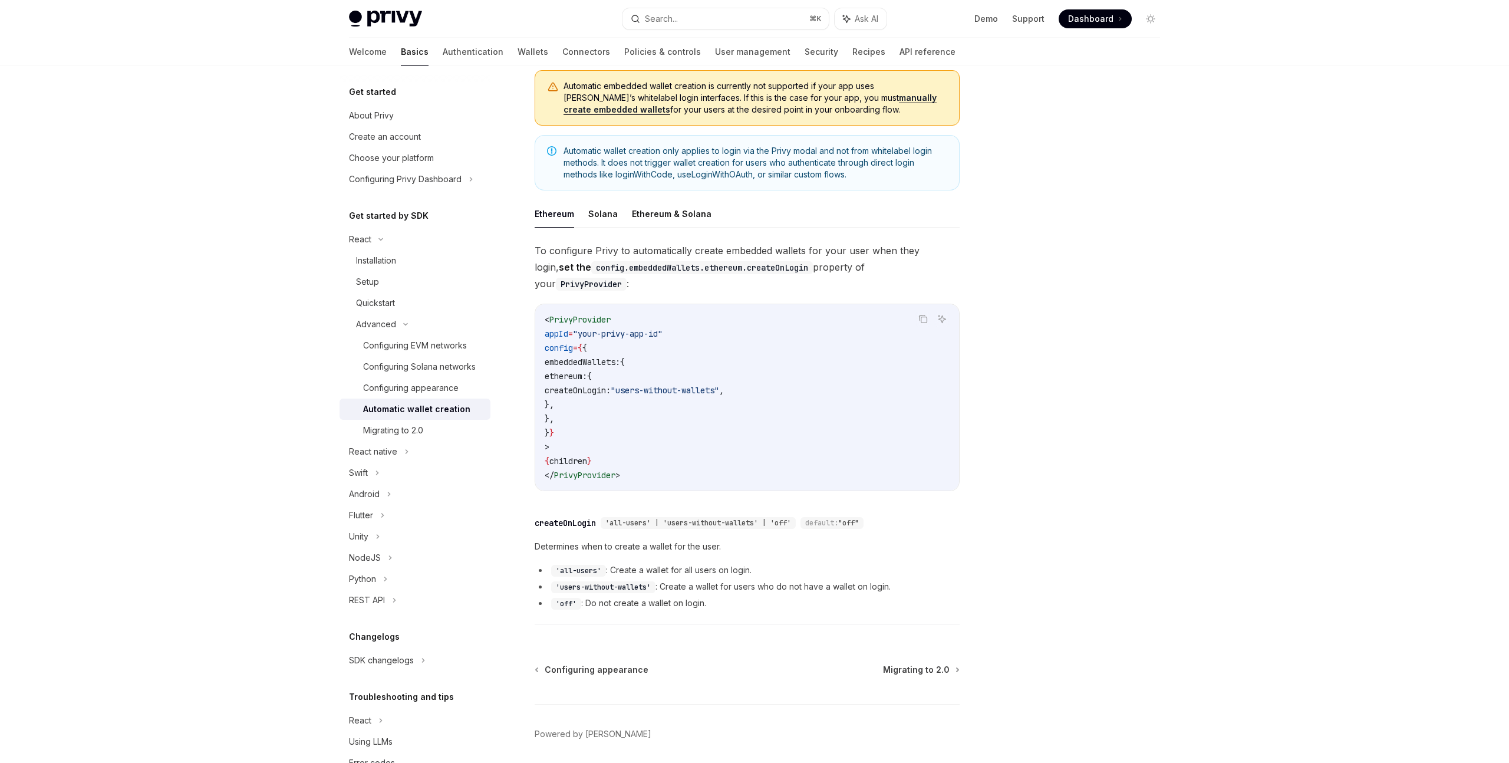
click at [611, 385] on span "createOnLogin:" at bounding box center [578, 390] width 66 height 11
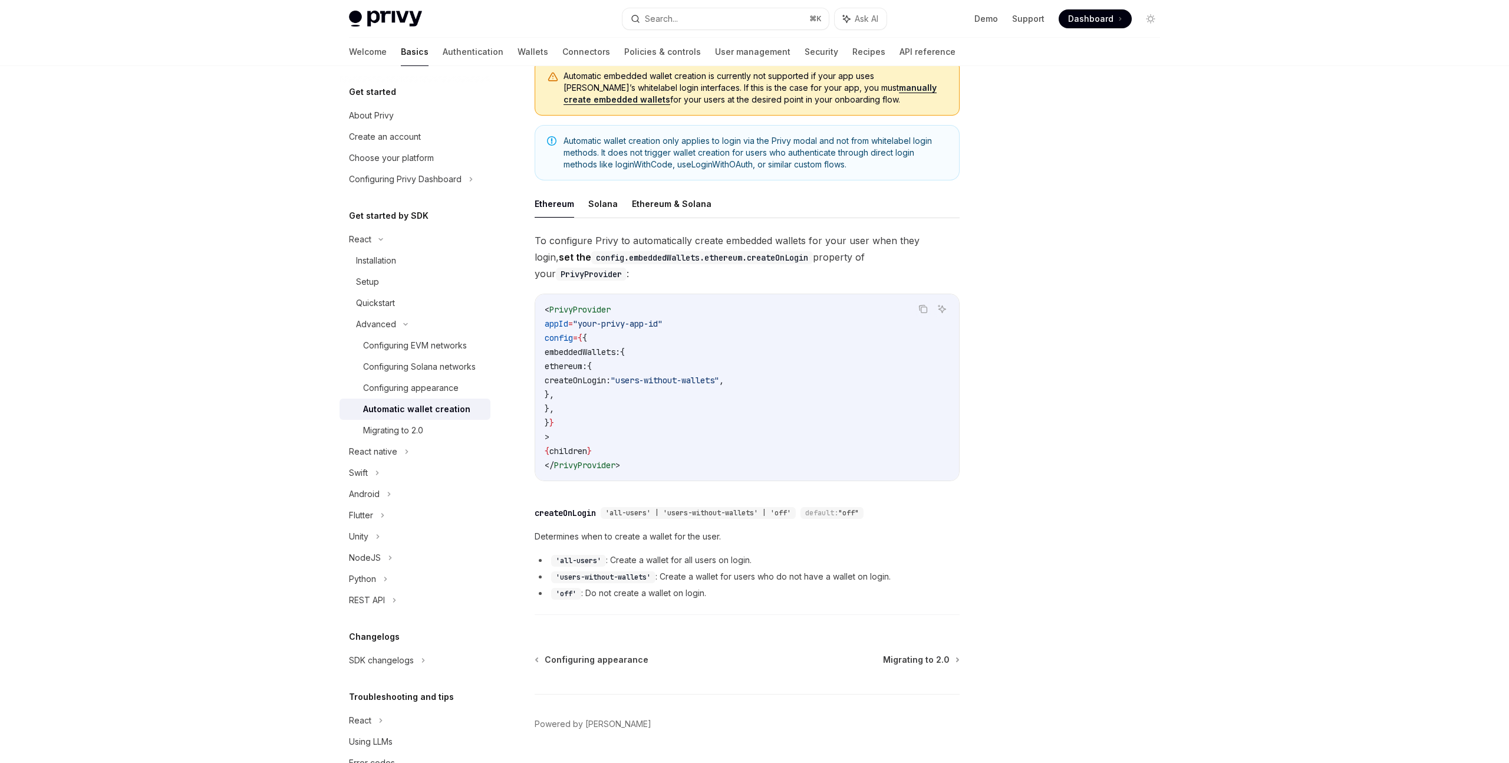
scroll to position [136, 0]
click at [615, 505] on div "'all-users' | 'users-without-wallets' | 'off' default: "off"" at bounding box center [735, 511] width 268 height 12
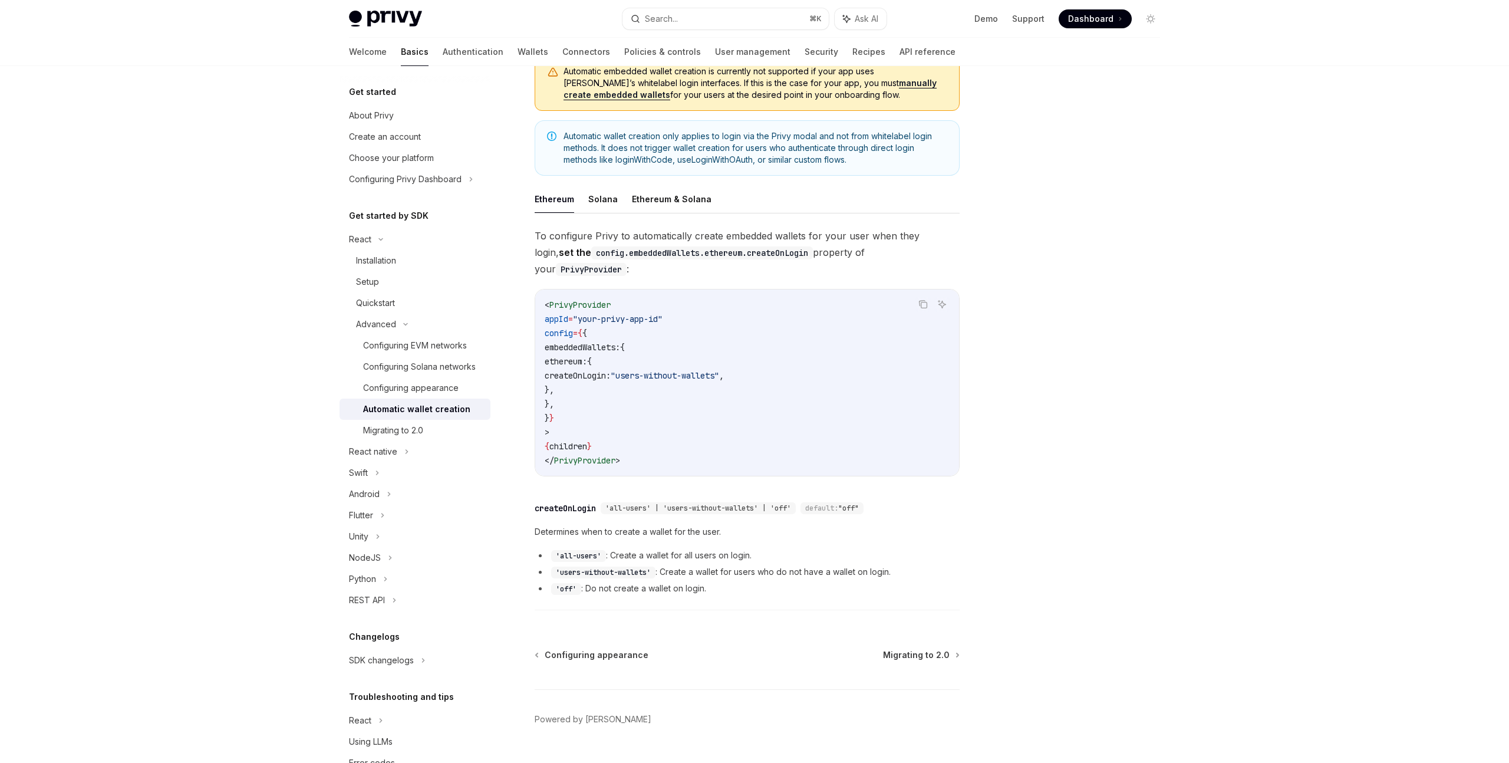
scroll to position [150, 0]
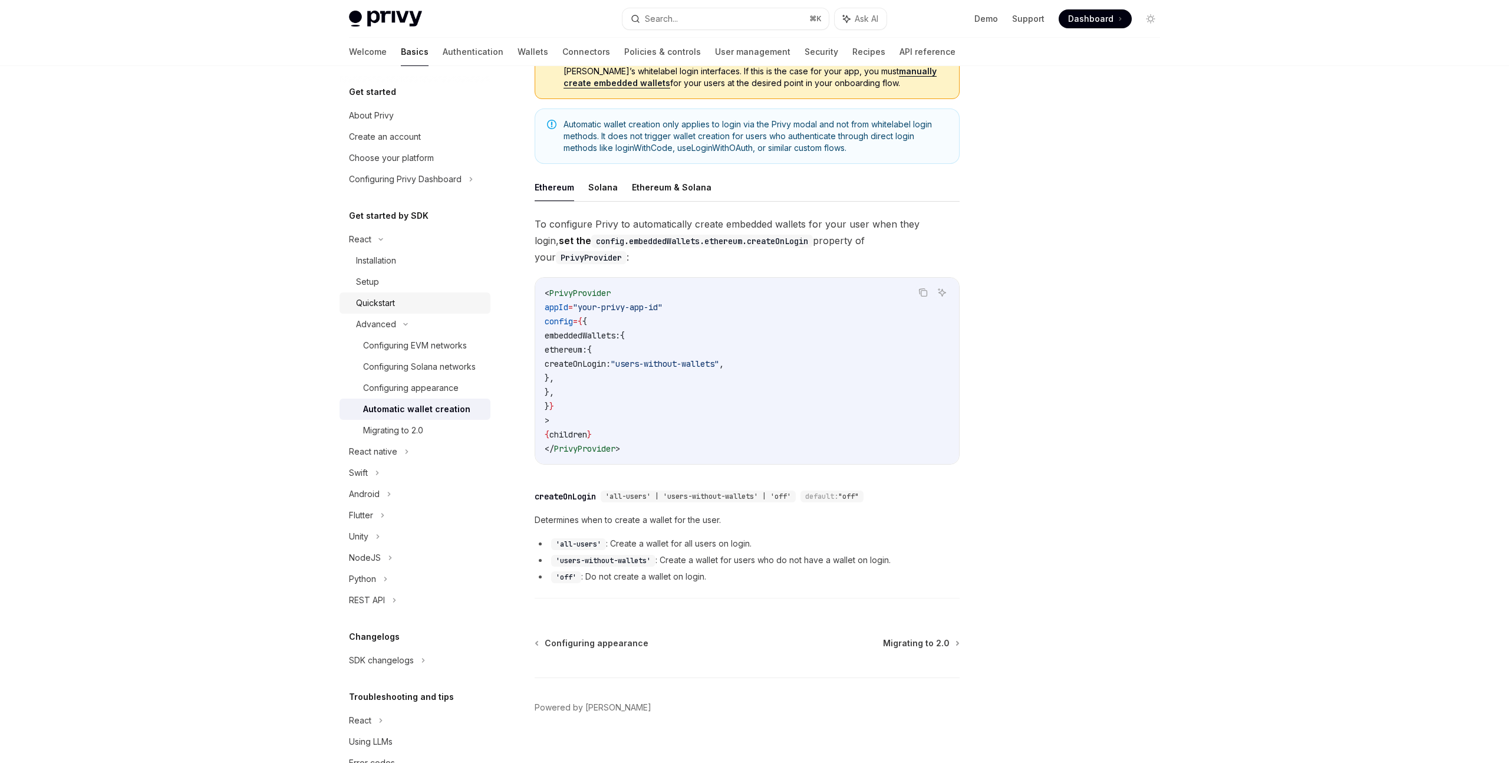
click at [398, 307] on div "Quickstart" at bounding box center [419, 303] width 127 height 14
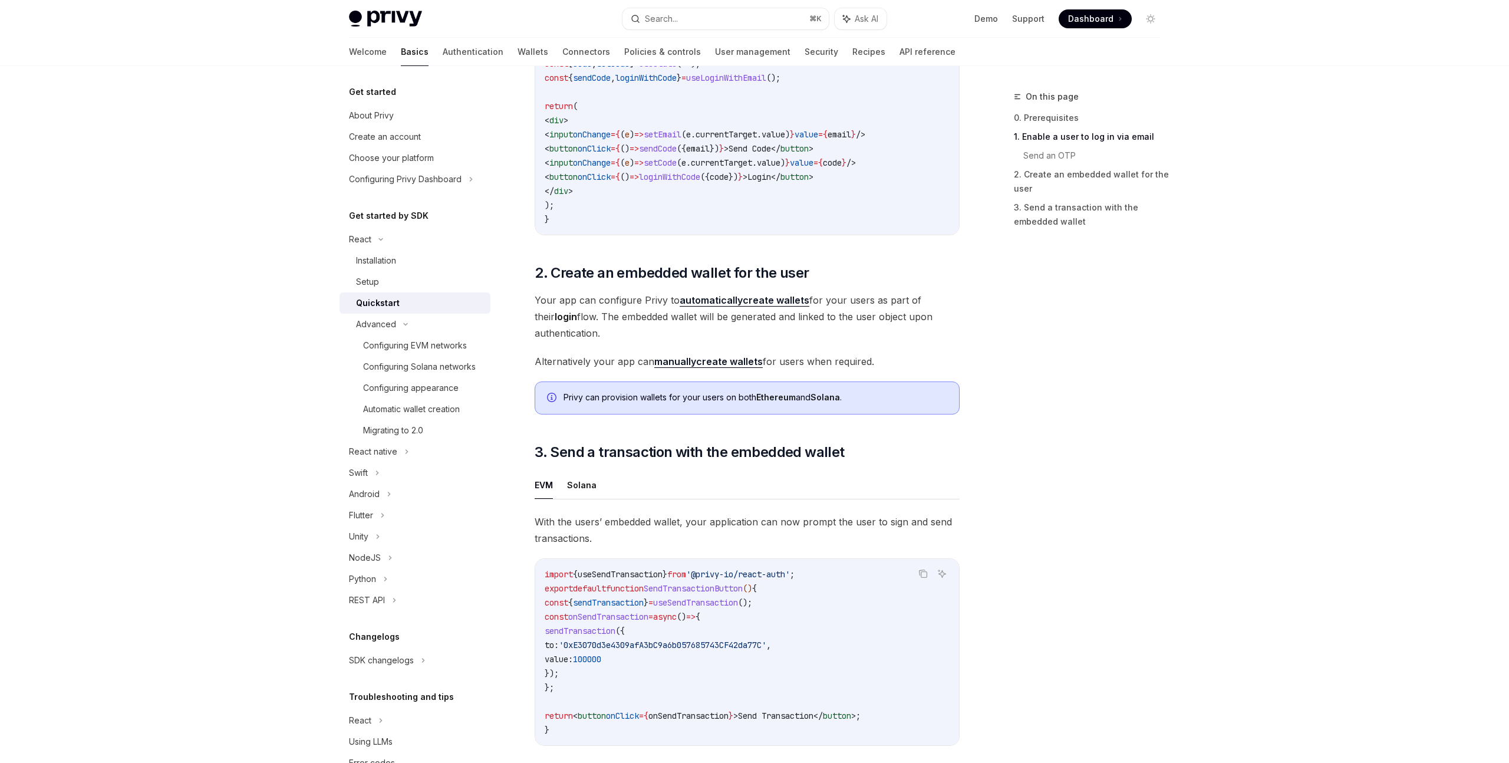
scroll to position [134, 0]
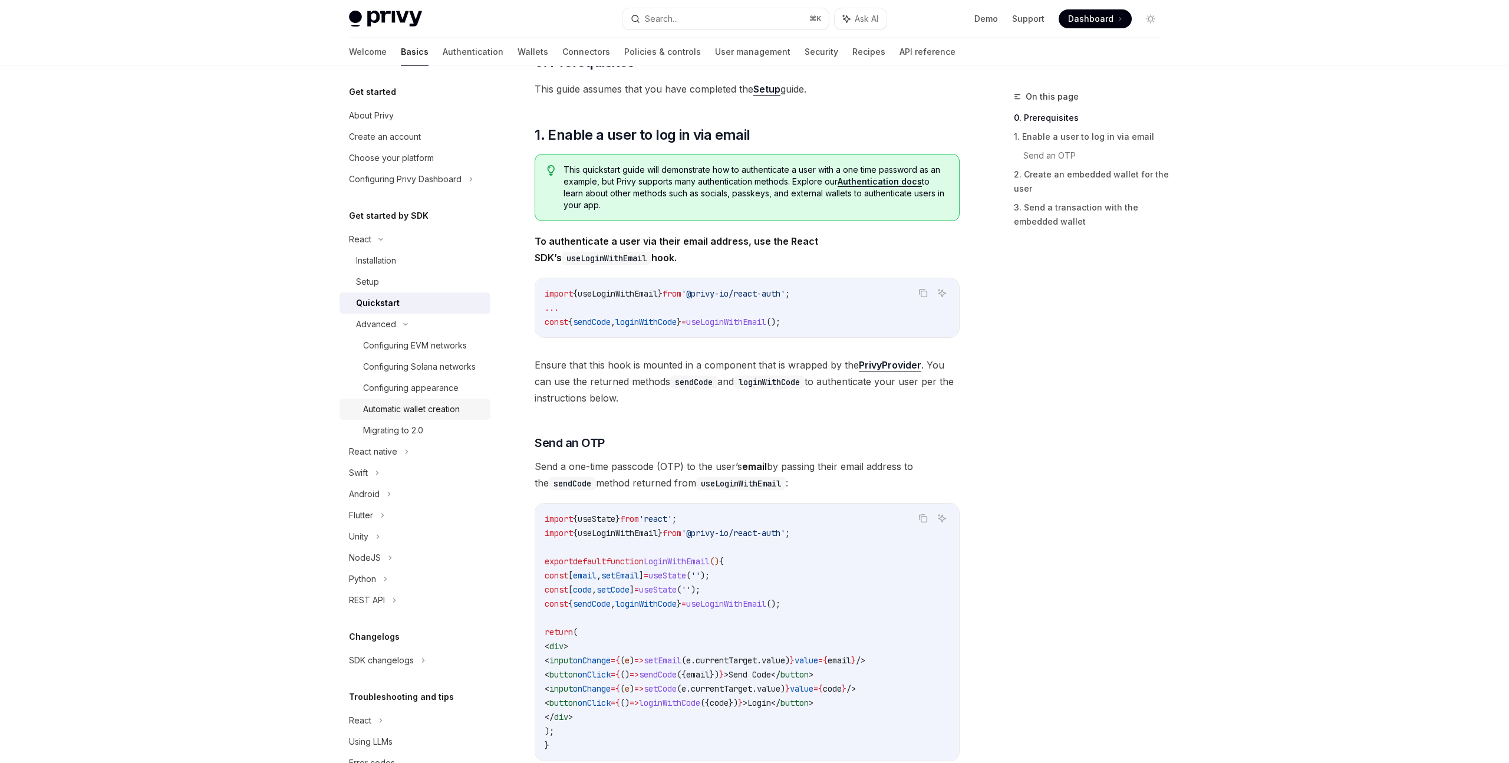
click at [410, 404] on div "Automatic wallet creation" at bounding box center [411, 409] width 97 height 14
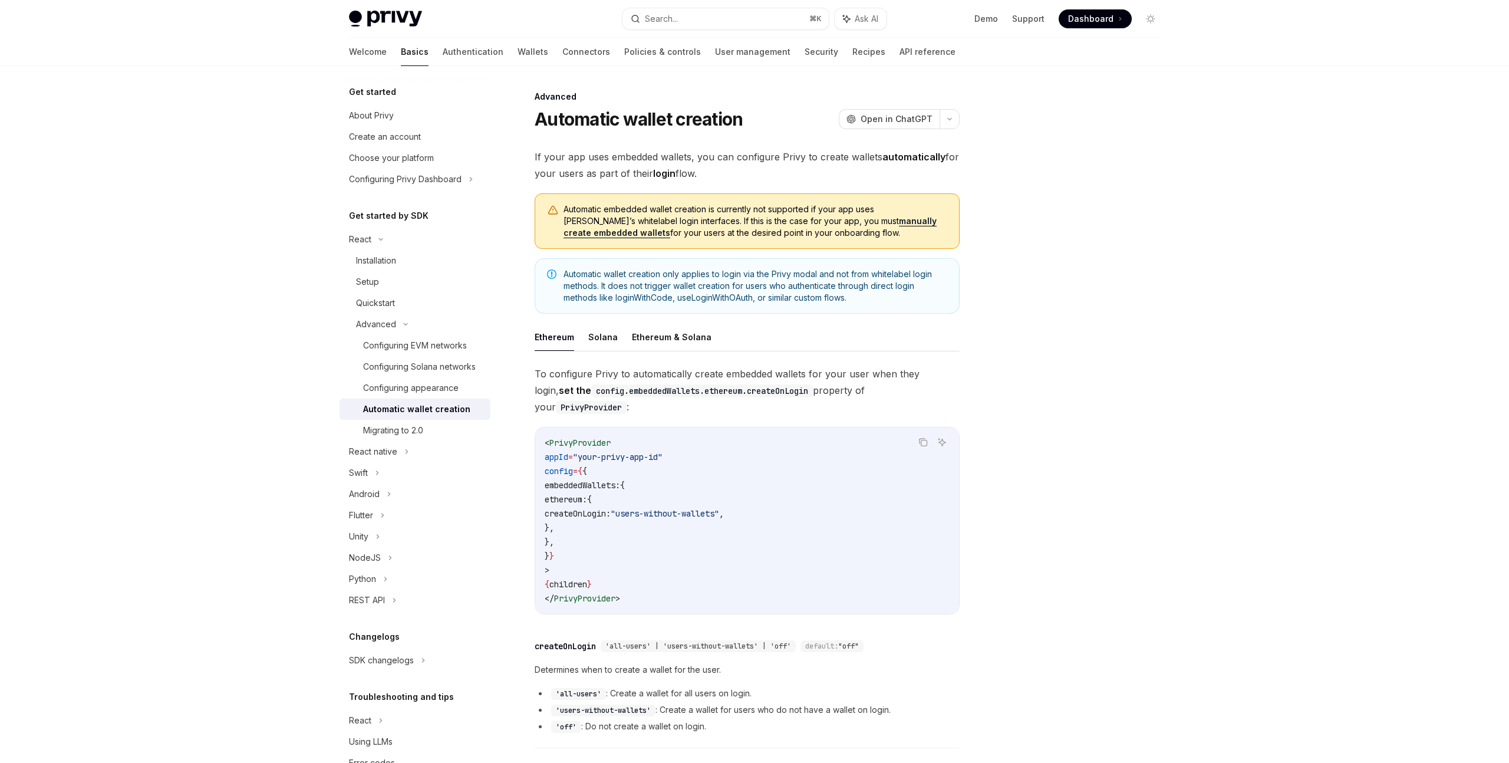
scroll to position [150, 0]
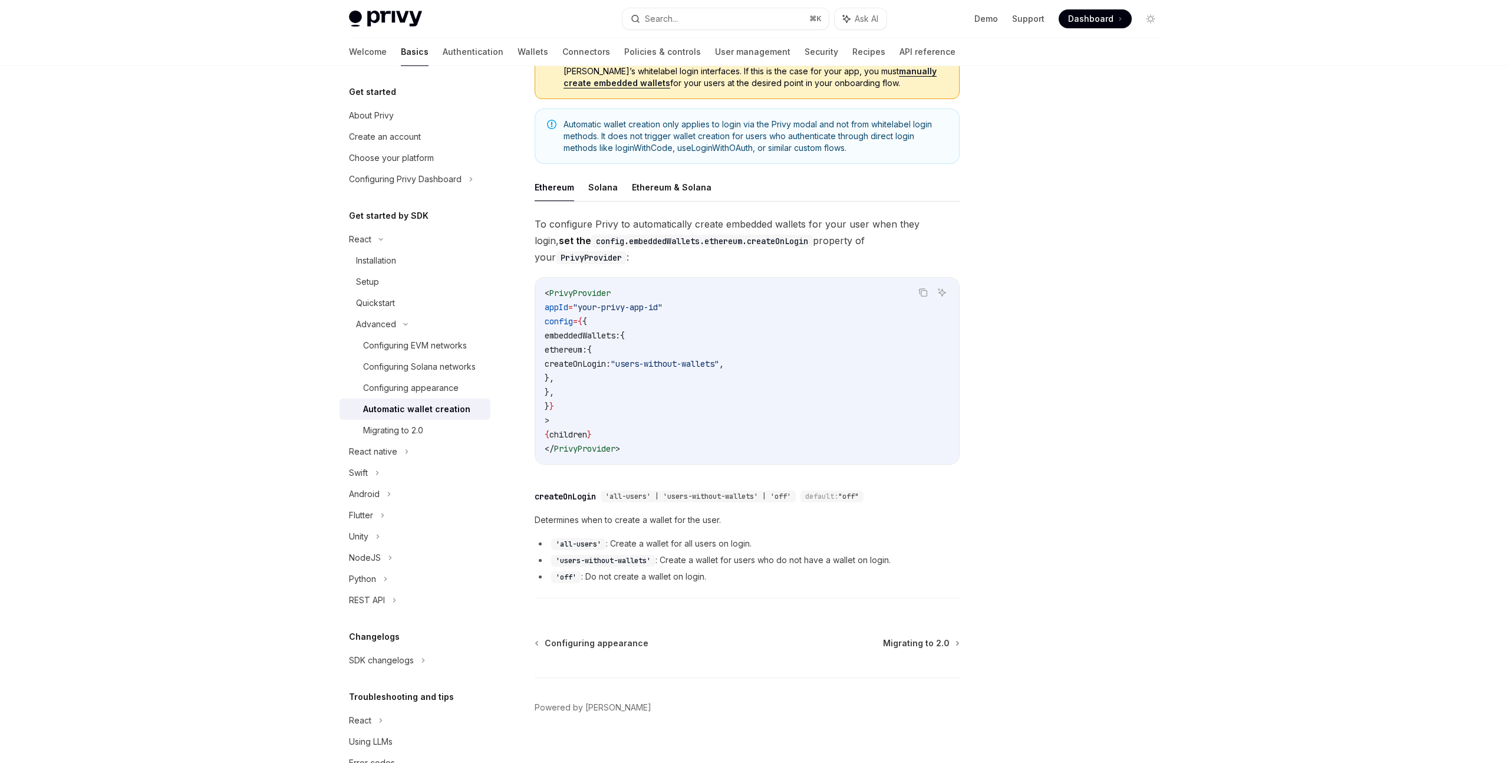
click at [917, 637] on div "Configuring appearance Migrating to 2.0 Powered by [PERSON_NAME]" at bounding box center [747, 708] width 425 height 142
click at [917, 637] on span "Migrating to 2.0" at bounding box center [916, 643] width 67 height 12
type textarea "*"
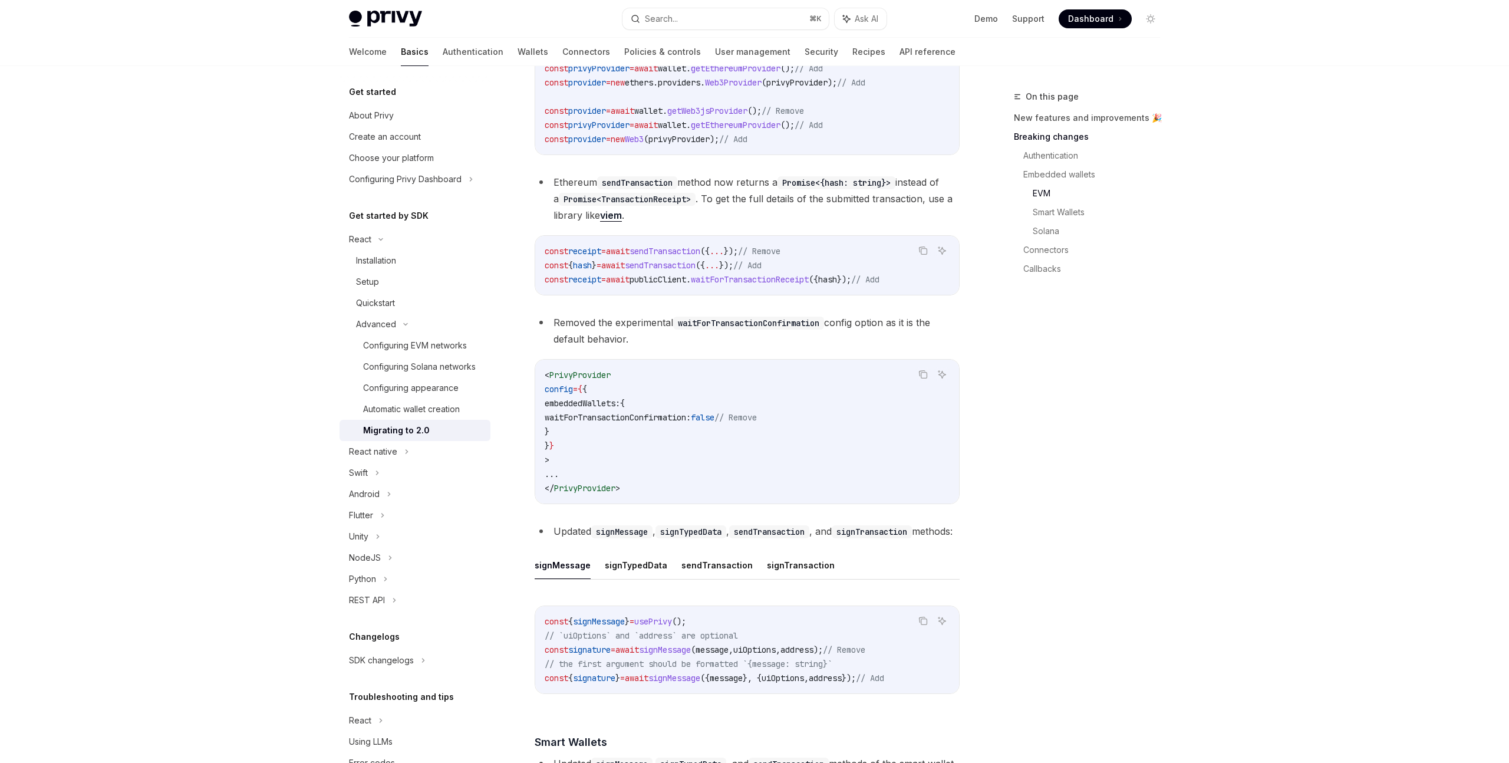
scroll to position [1305, 0]
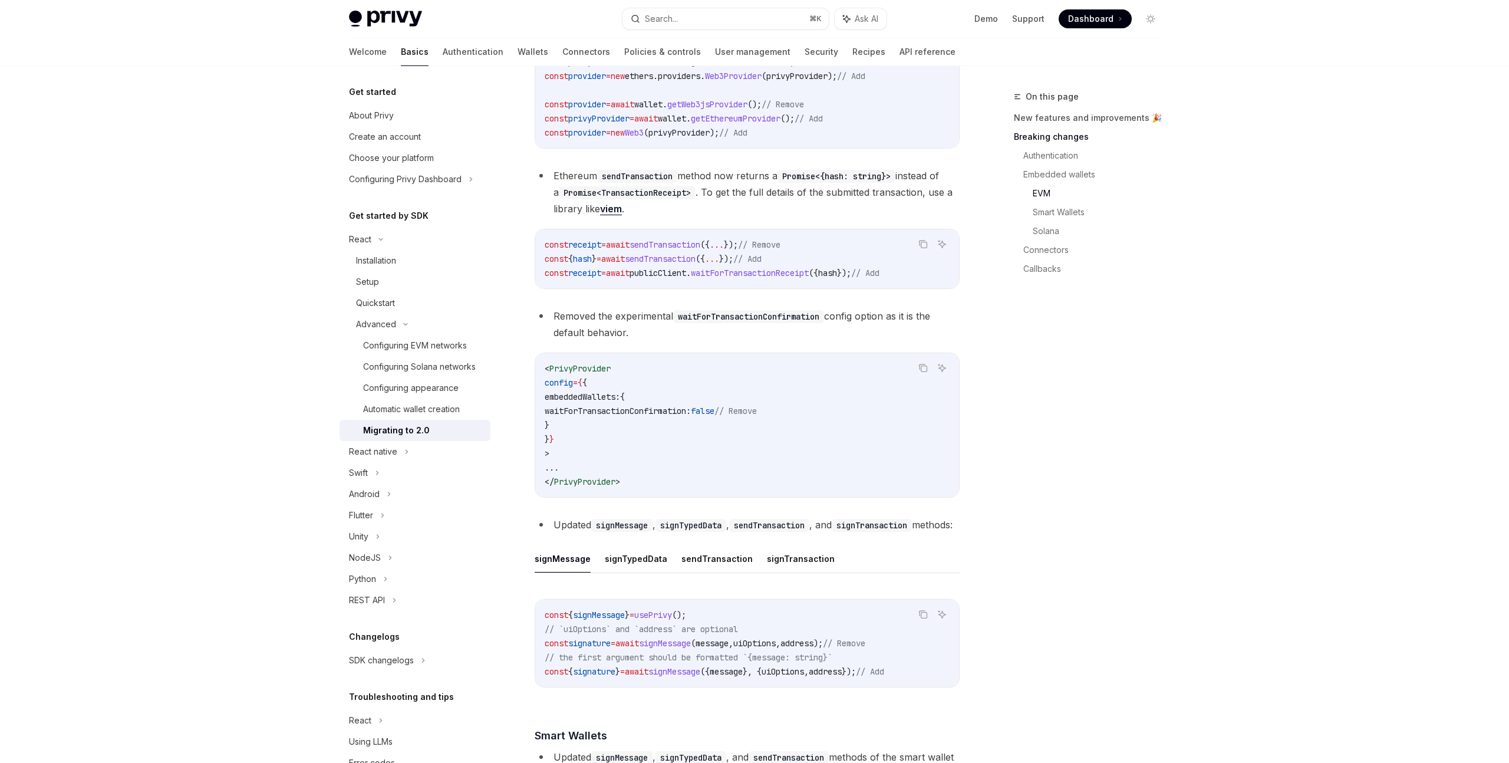
click at [669, 416] on span "waitForTransactionConfirmation:" at bounding box center [618, 411] width 146 height 11
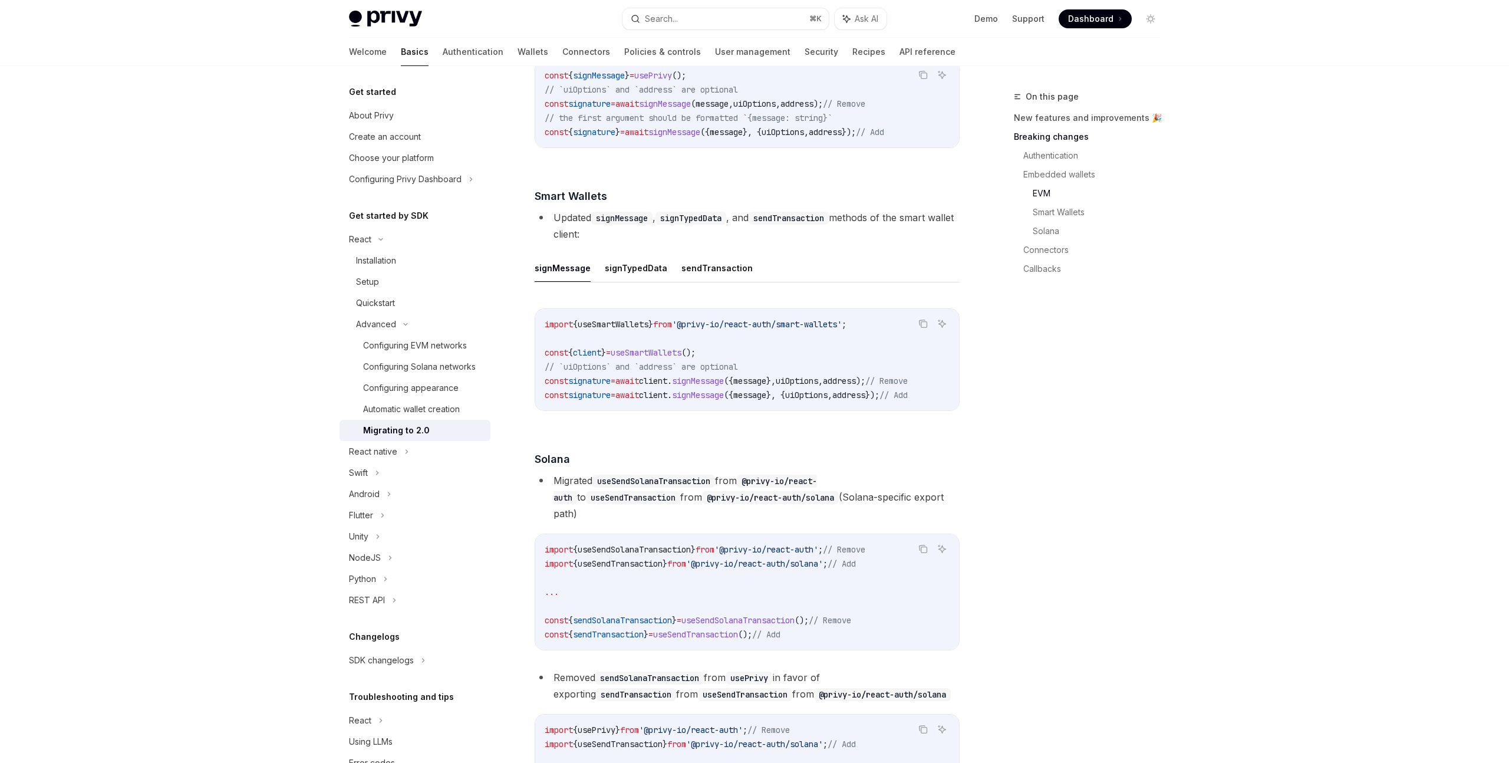
scroll to position [1852, 0]
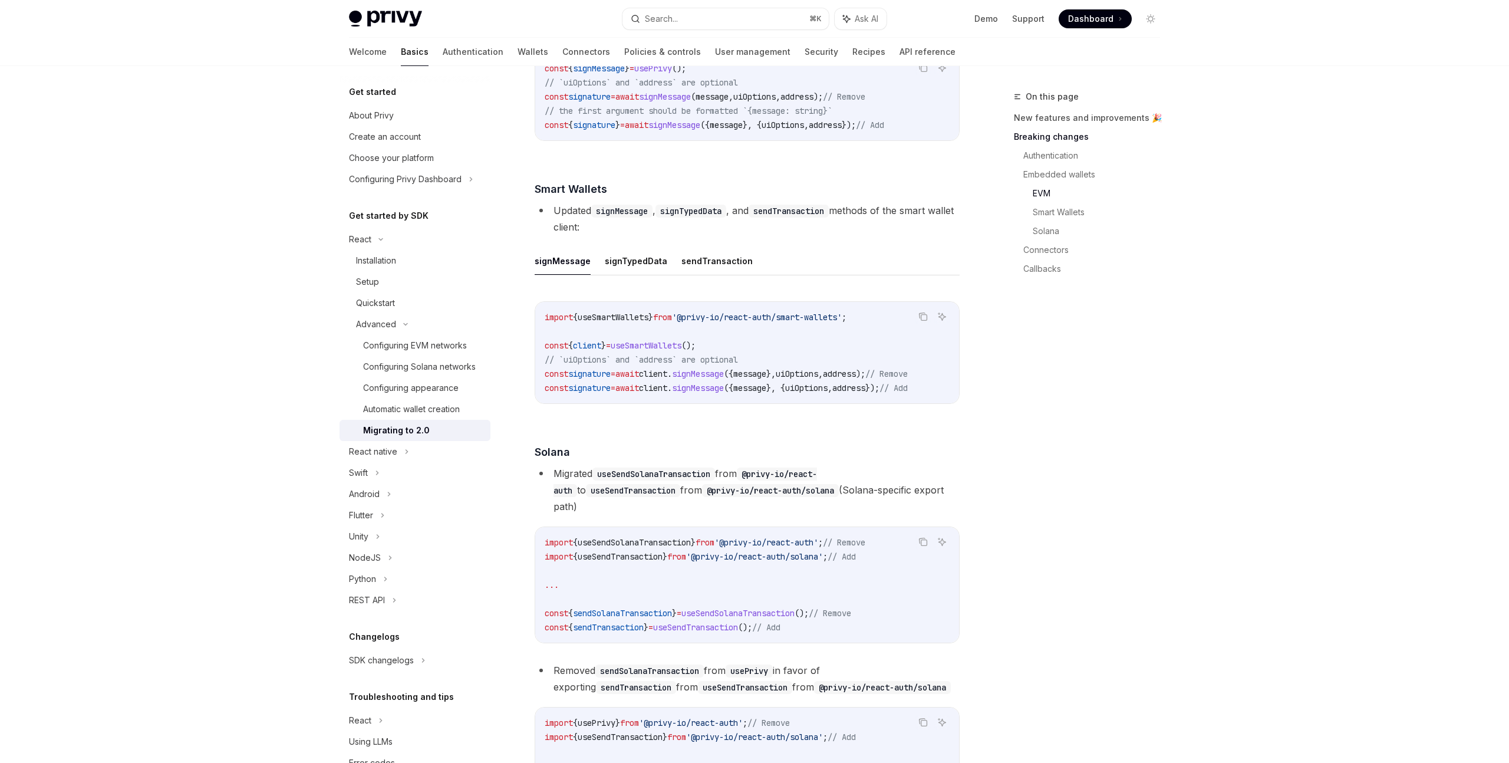
click at [800, 548] on span "'@privy-io/react-auth'" at bounding box center [767, 542] width 104 height 11
click at [792, 562] on span "'@privy-io/react-auth/solana'" at bounding box center [754, 556] width 137 height 11
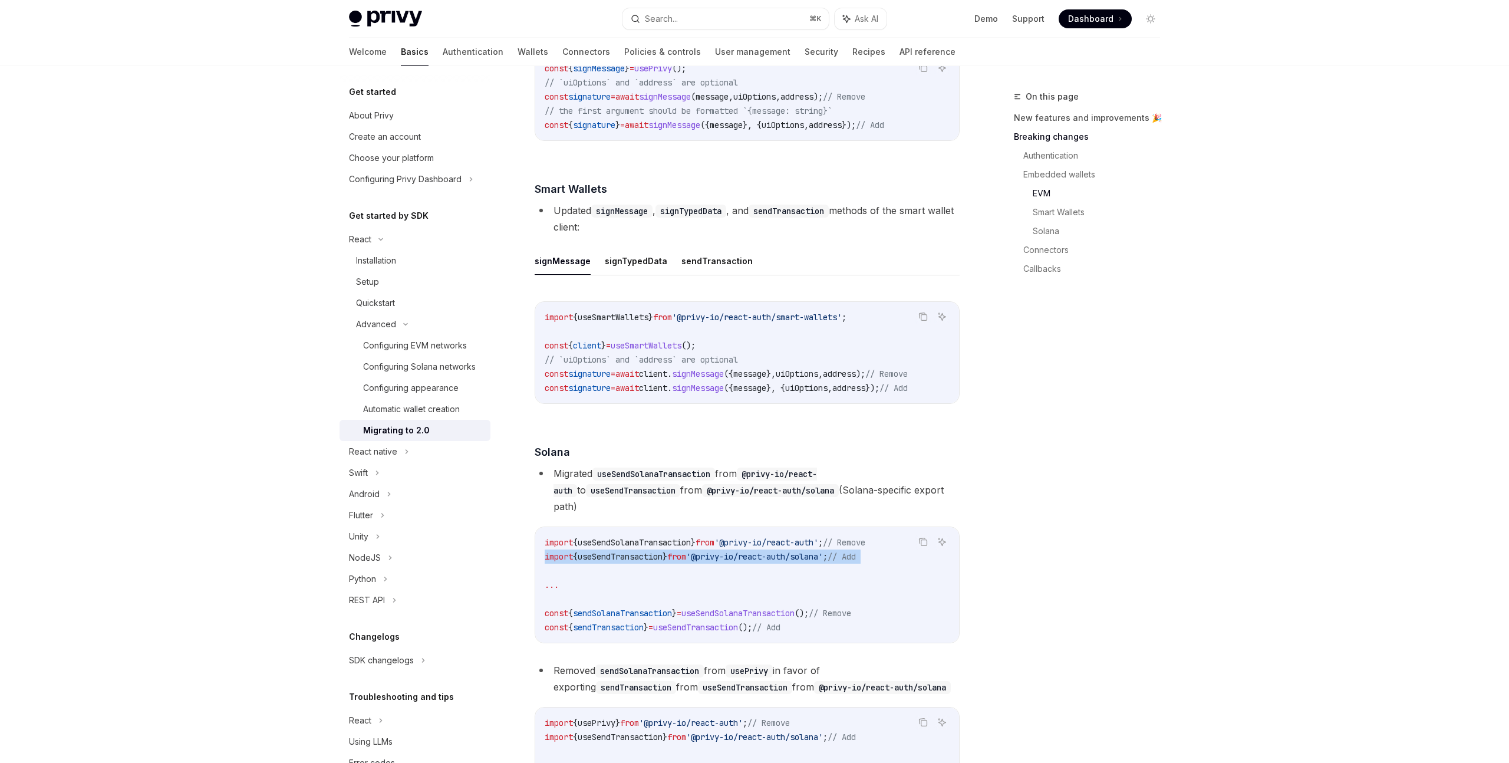
click at [792, 562] on span "'@privy-io/react-auth/solana'" at bounding box center [754, 556] width 137 height 11
click at [790, 606] on code "import { useSendSolanaTransaction } from '@privy-io/react-auth' ; // Remove imp…" at bounding box center [747, 584] width 405 height 99
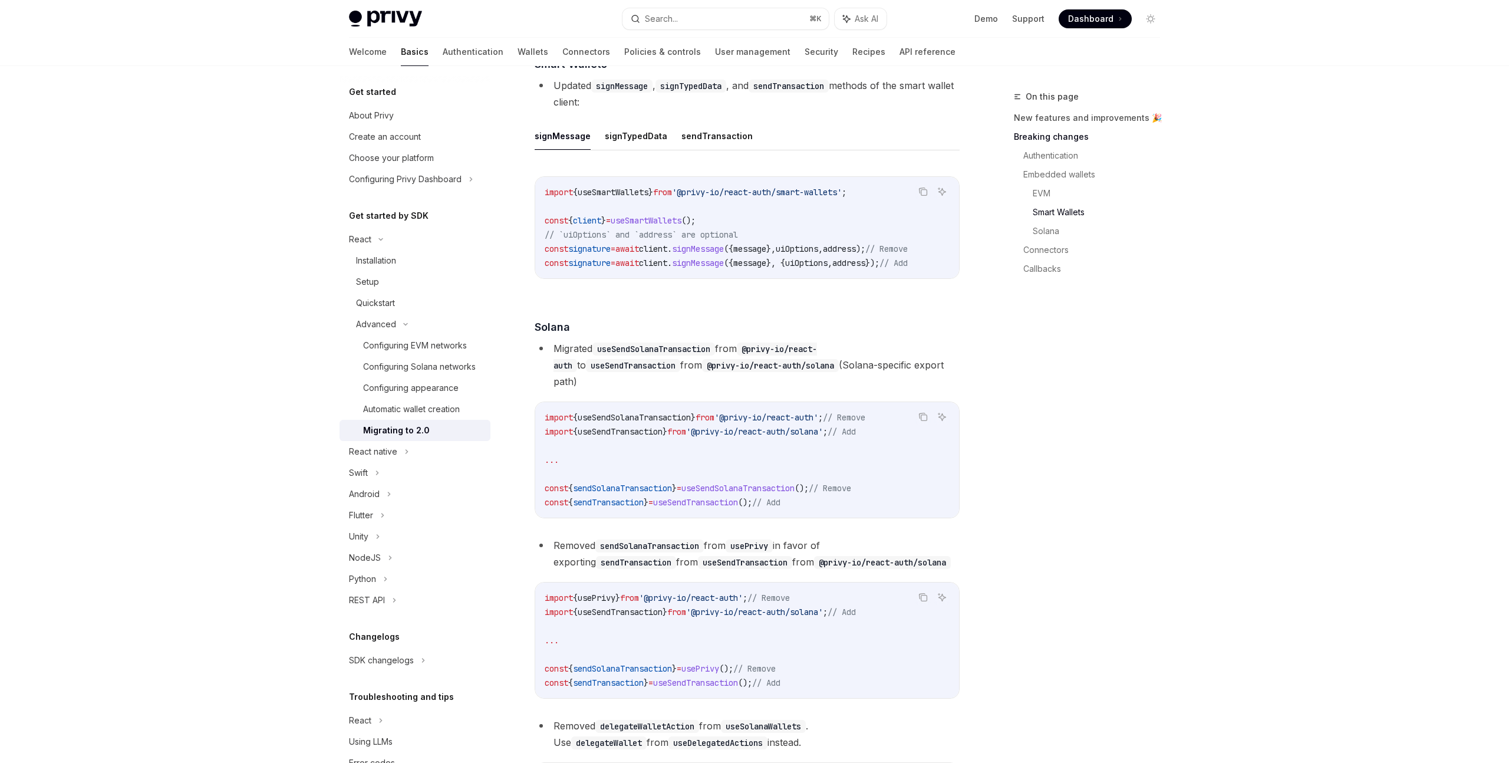
scroll to position [2106, 0]
